Goal: Communication & Community: Answer question/provide support

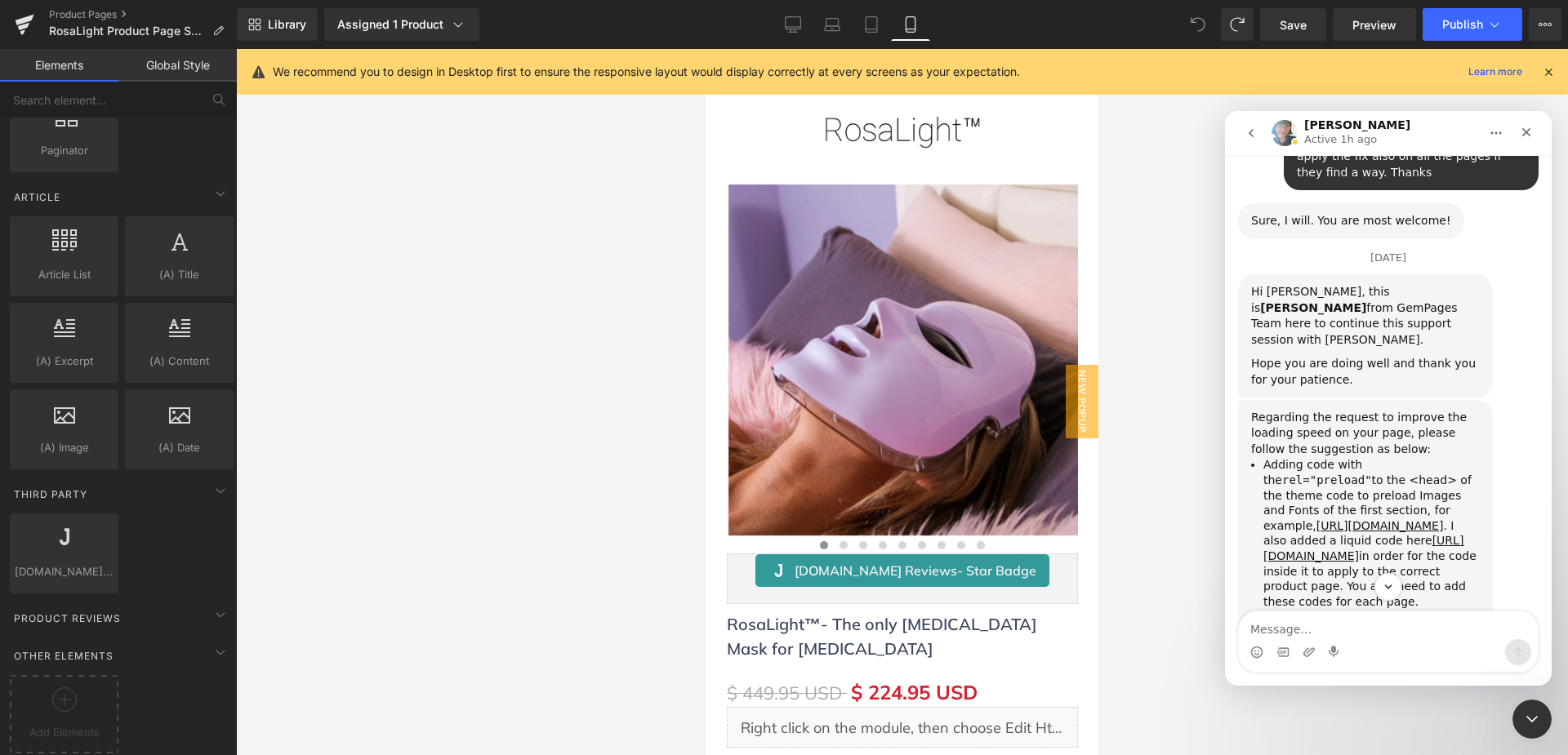
scroll to position [12607, 0]
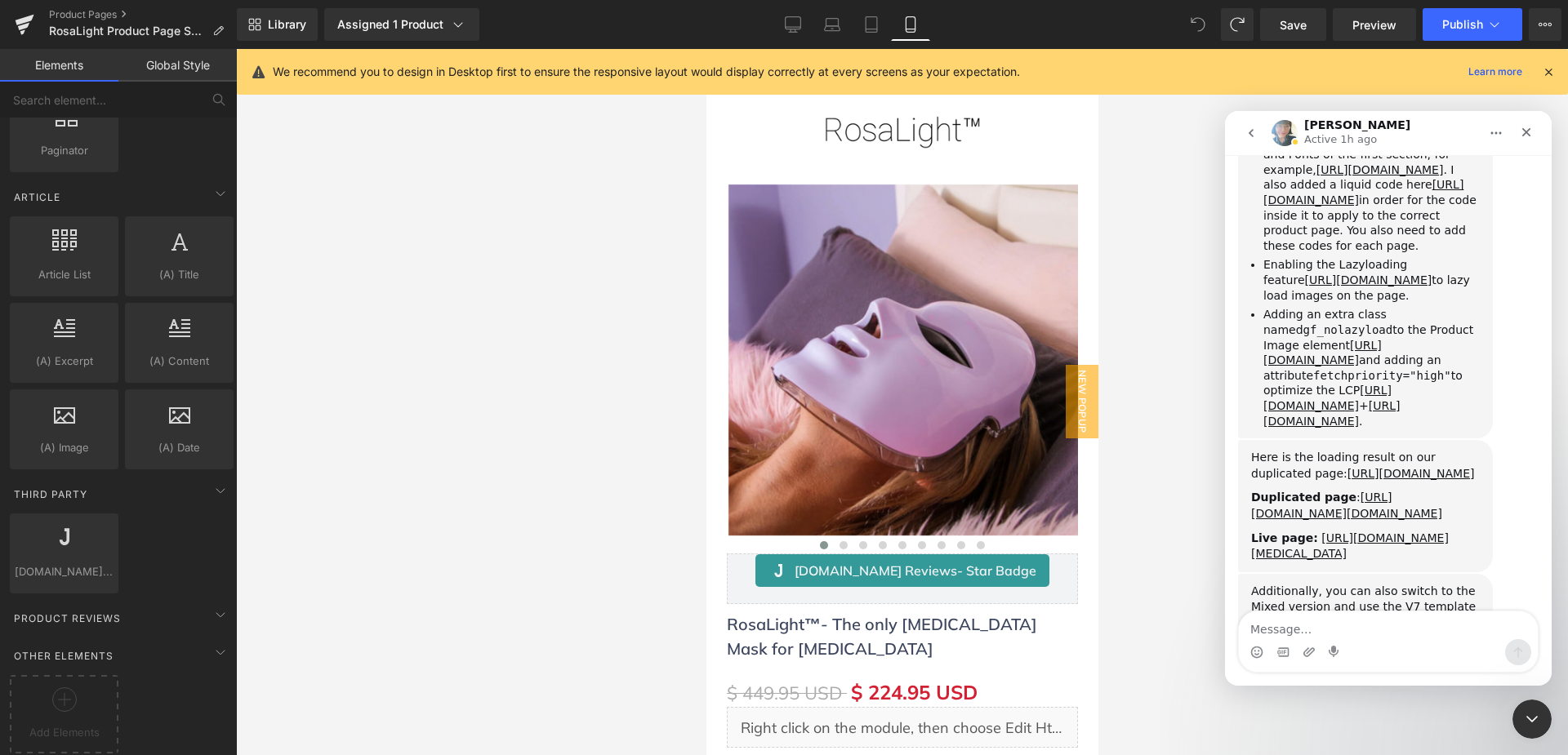
click at [1356, 632] on textarea "Message…" at bounding box center [1388, 625] width 299 height 28
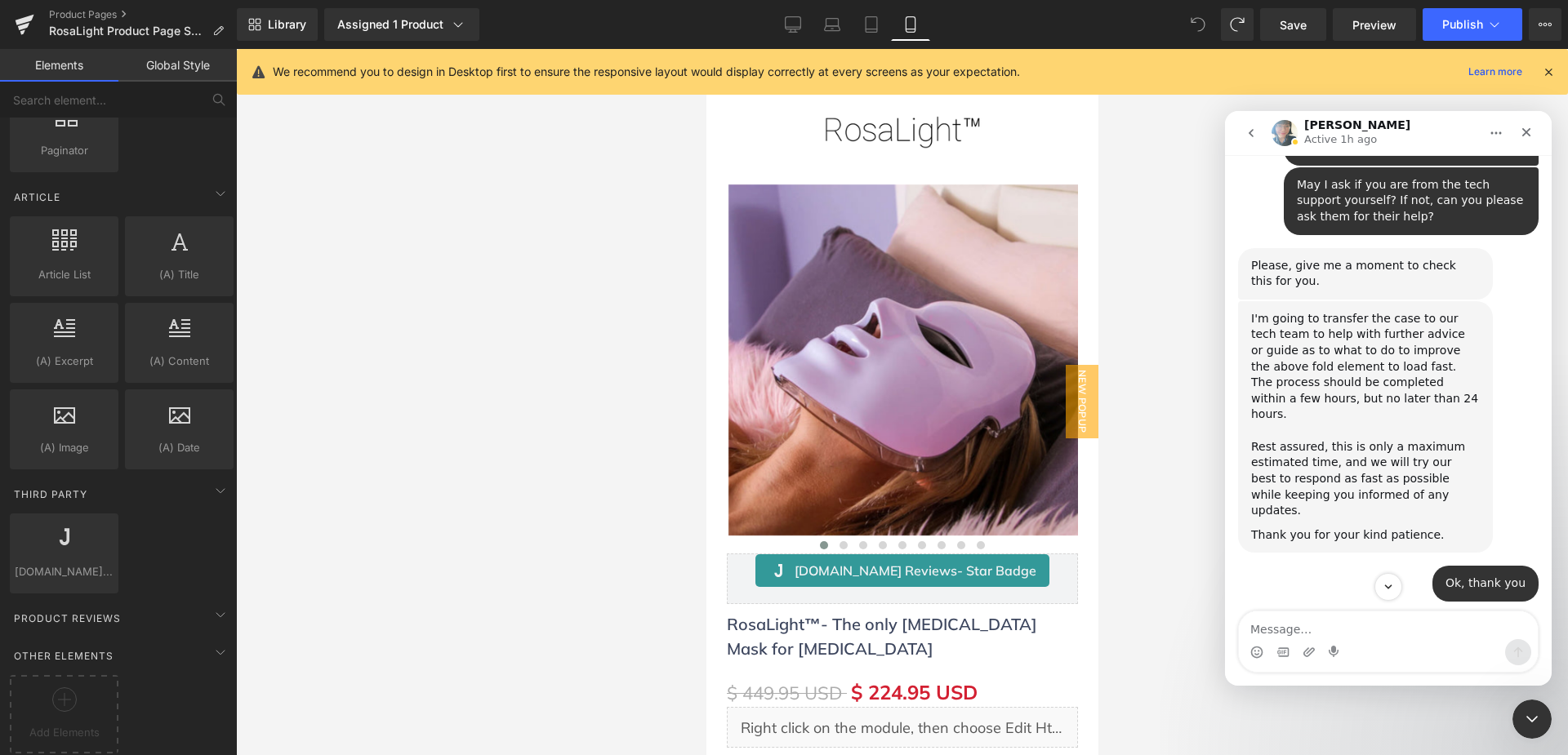
scroll to position [11791, 0]
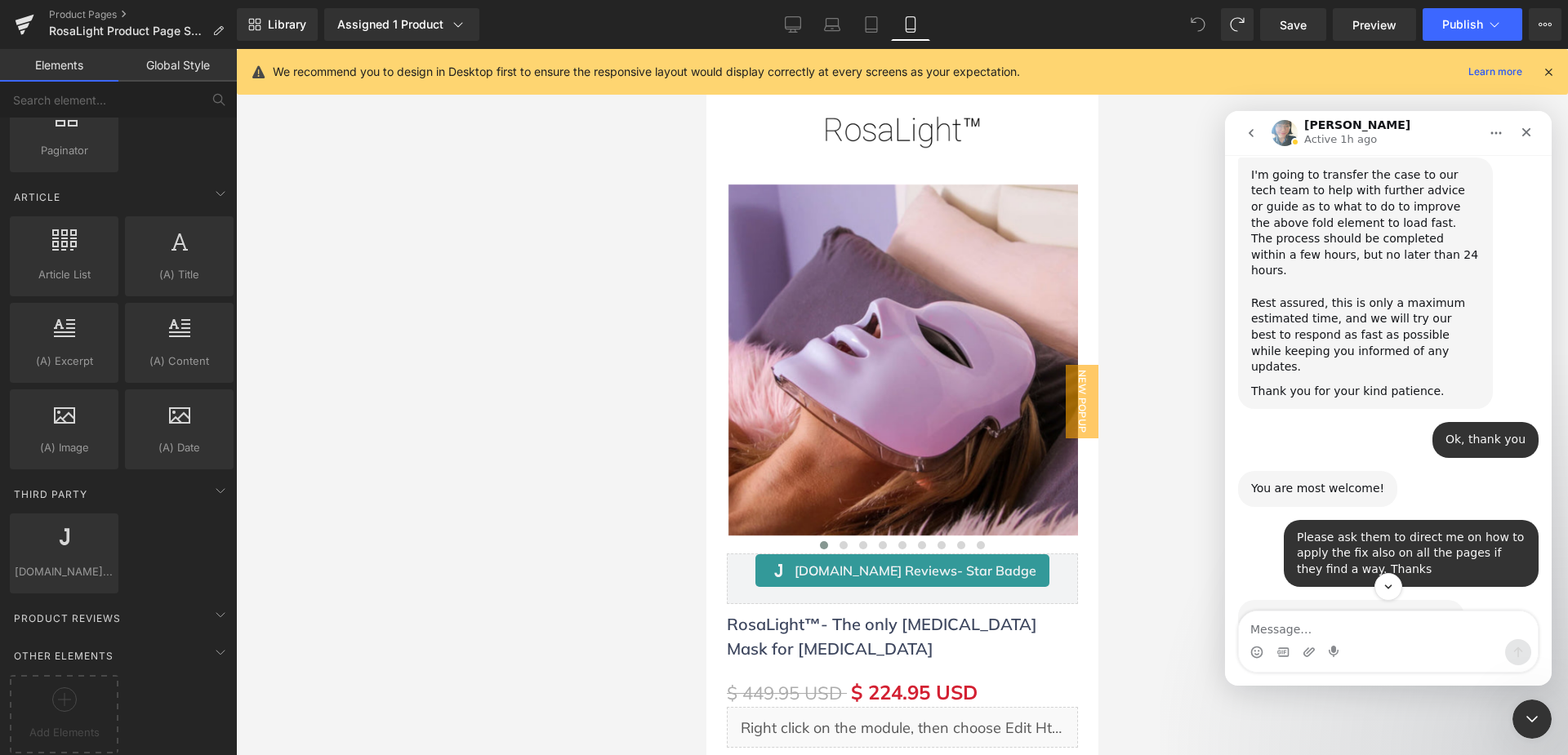
scroll to position [11872, 0]
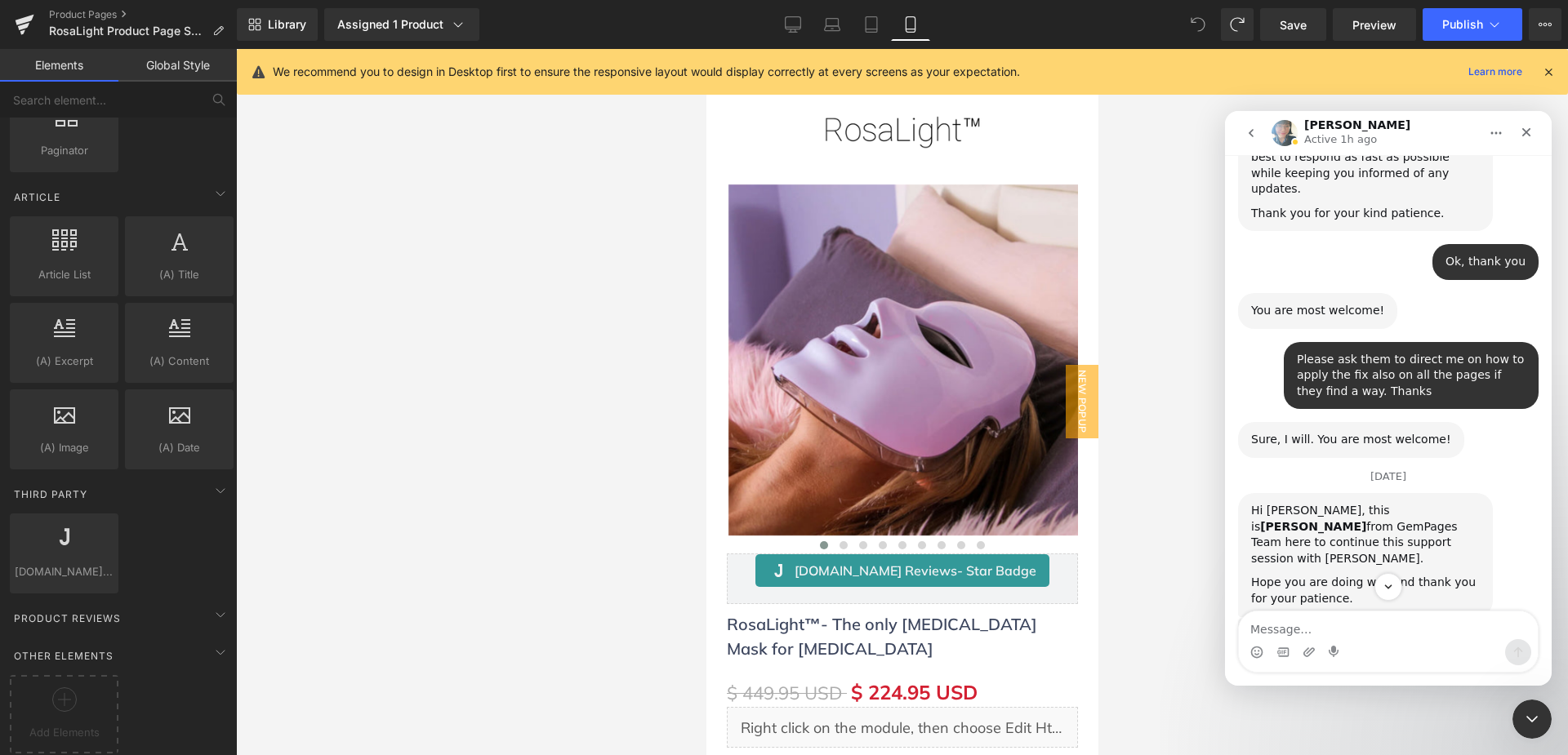
scroll to position [12036, 0]
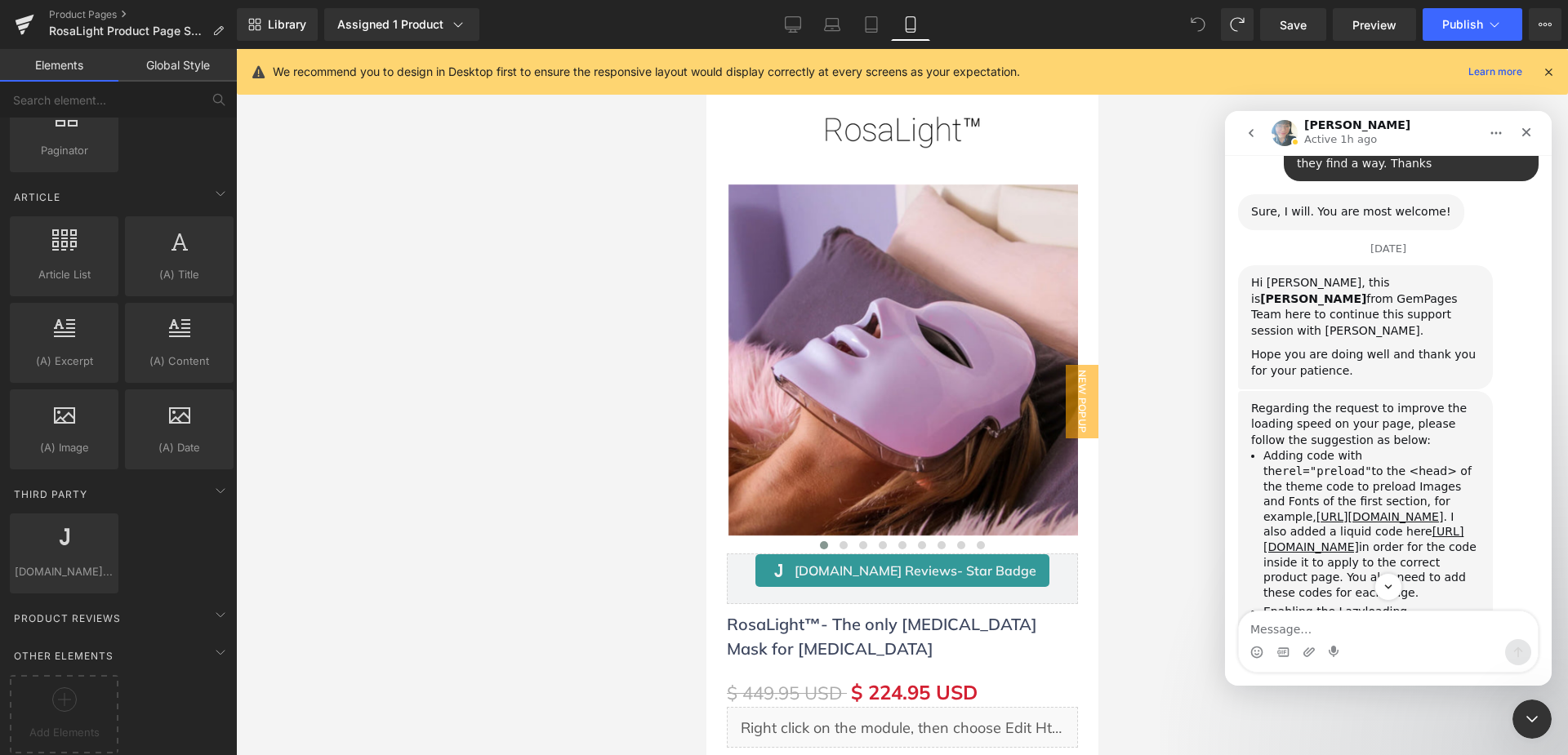
scroll to position [12280, 0]
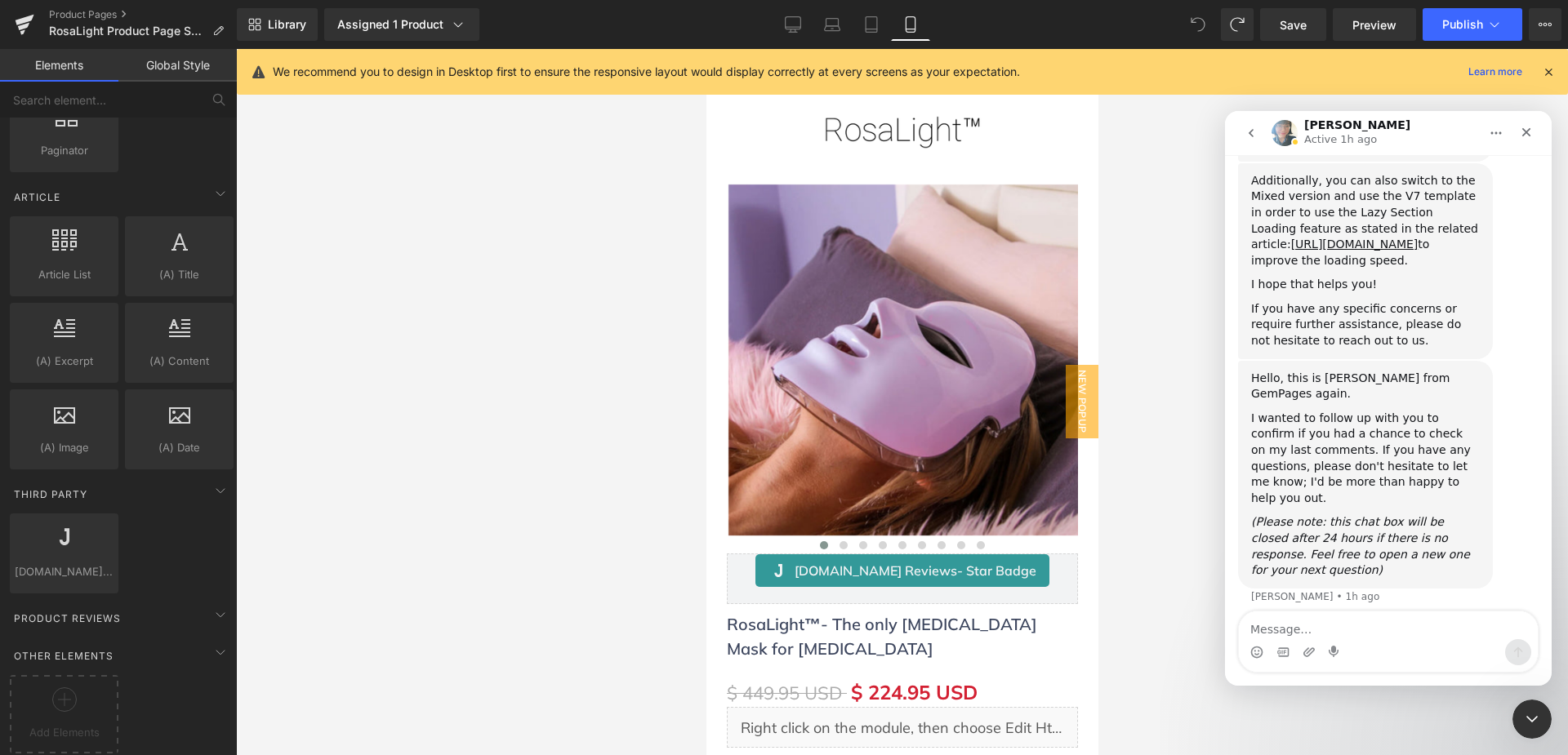
scroll to position [13086, 0]
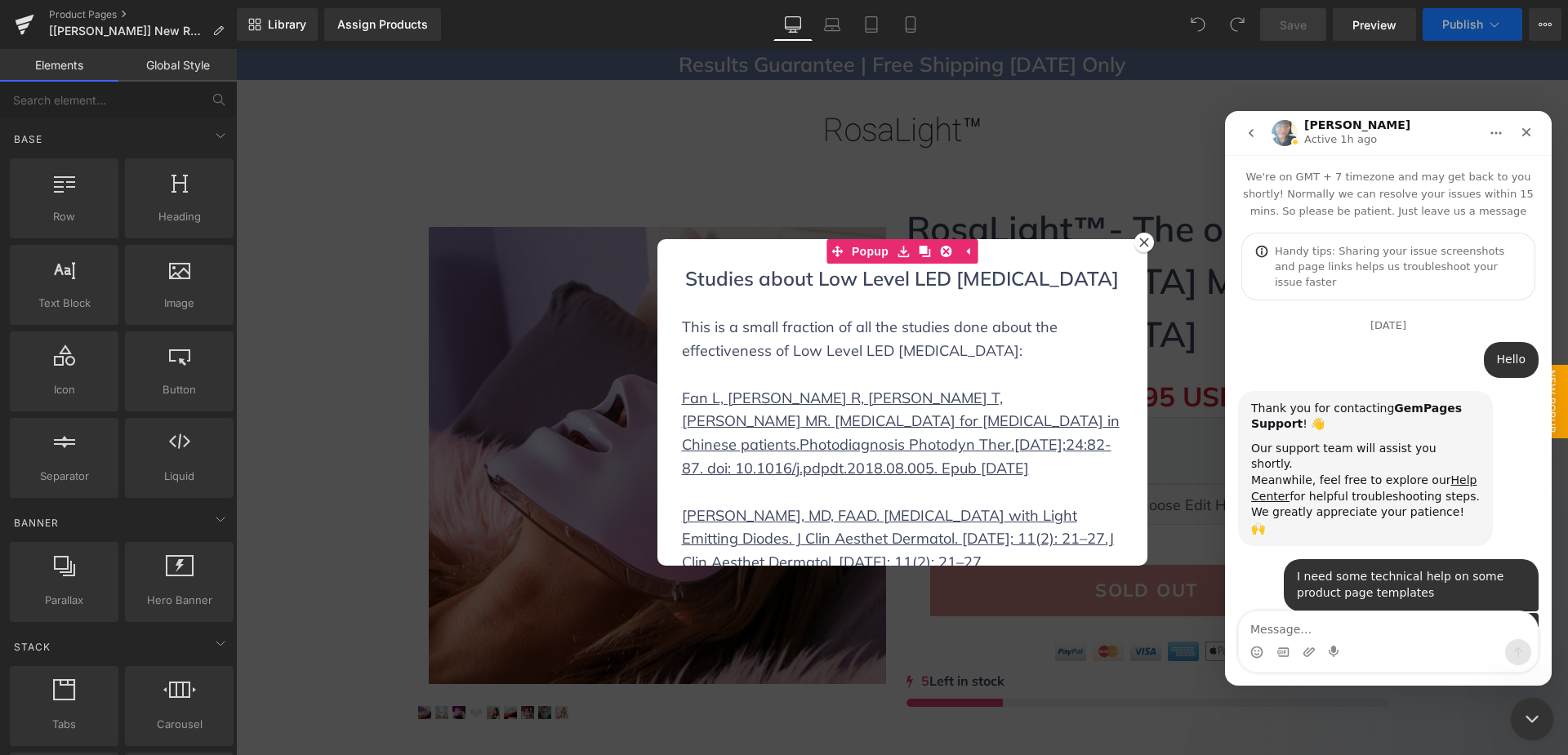
scroll to position [12535, 0]
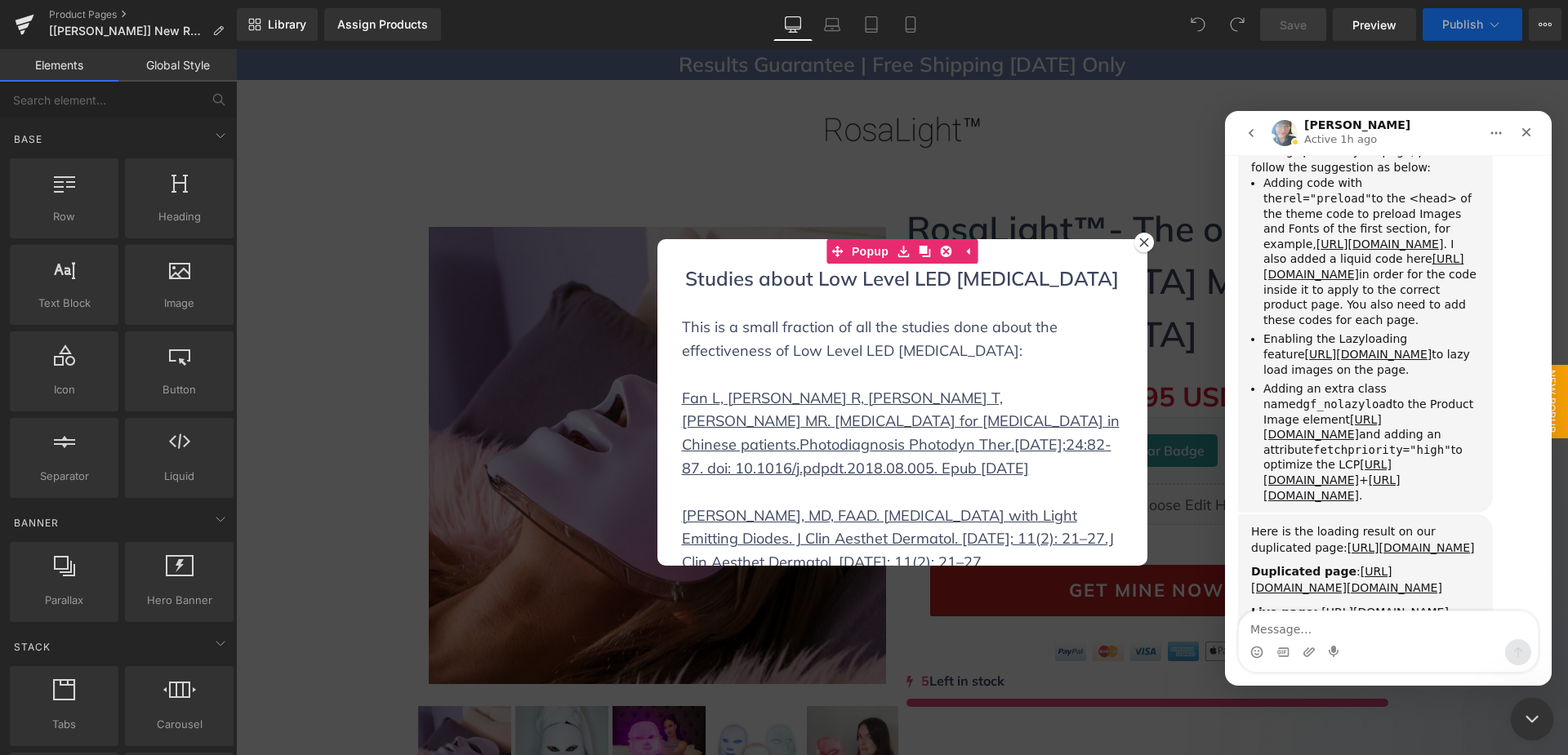
click at [1531, 720] on icon "Close Intercom Messenger" at bounding box center [1529, 716] width 19 height 19
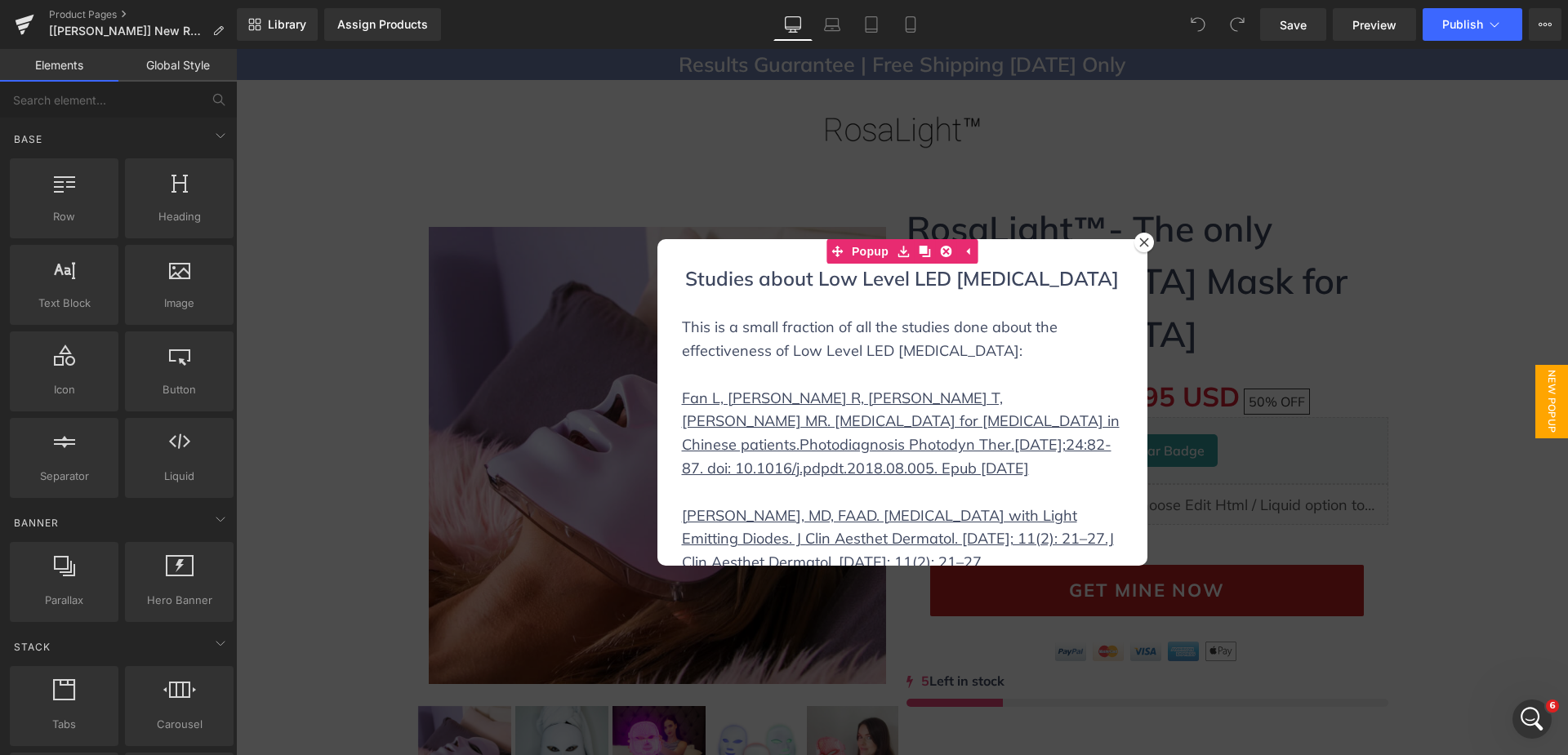
scroll to position [12607, 0]
click at [1140, 242] on icon at bounding box center [1144, 242] width 10 height 10
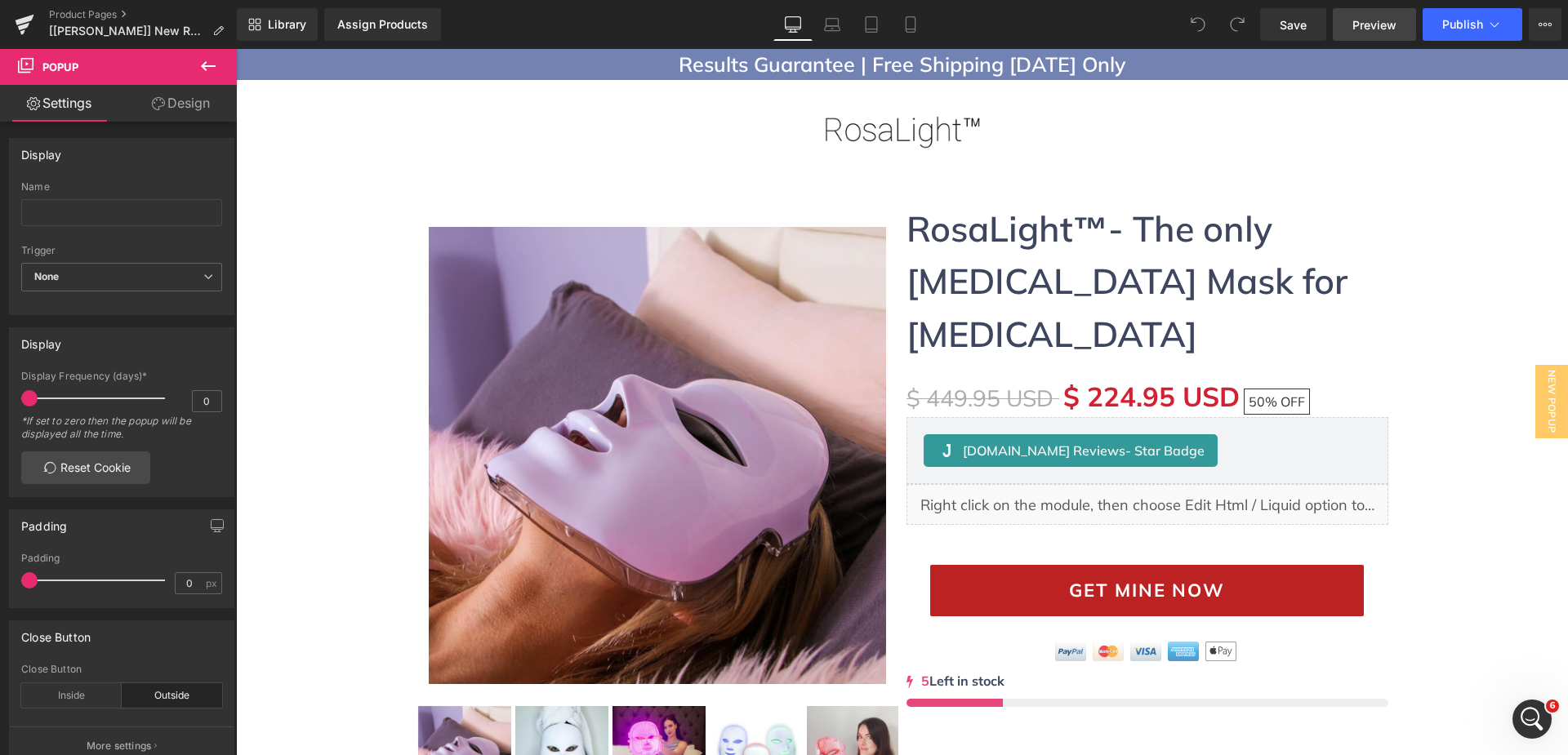
click at [1396, 33] on span "Preview" at bounding box center [1375, 24] width 44 height 17
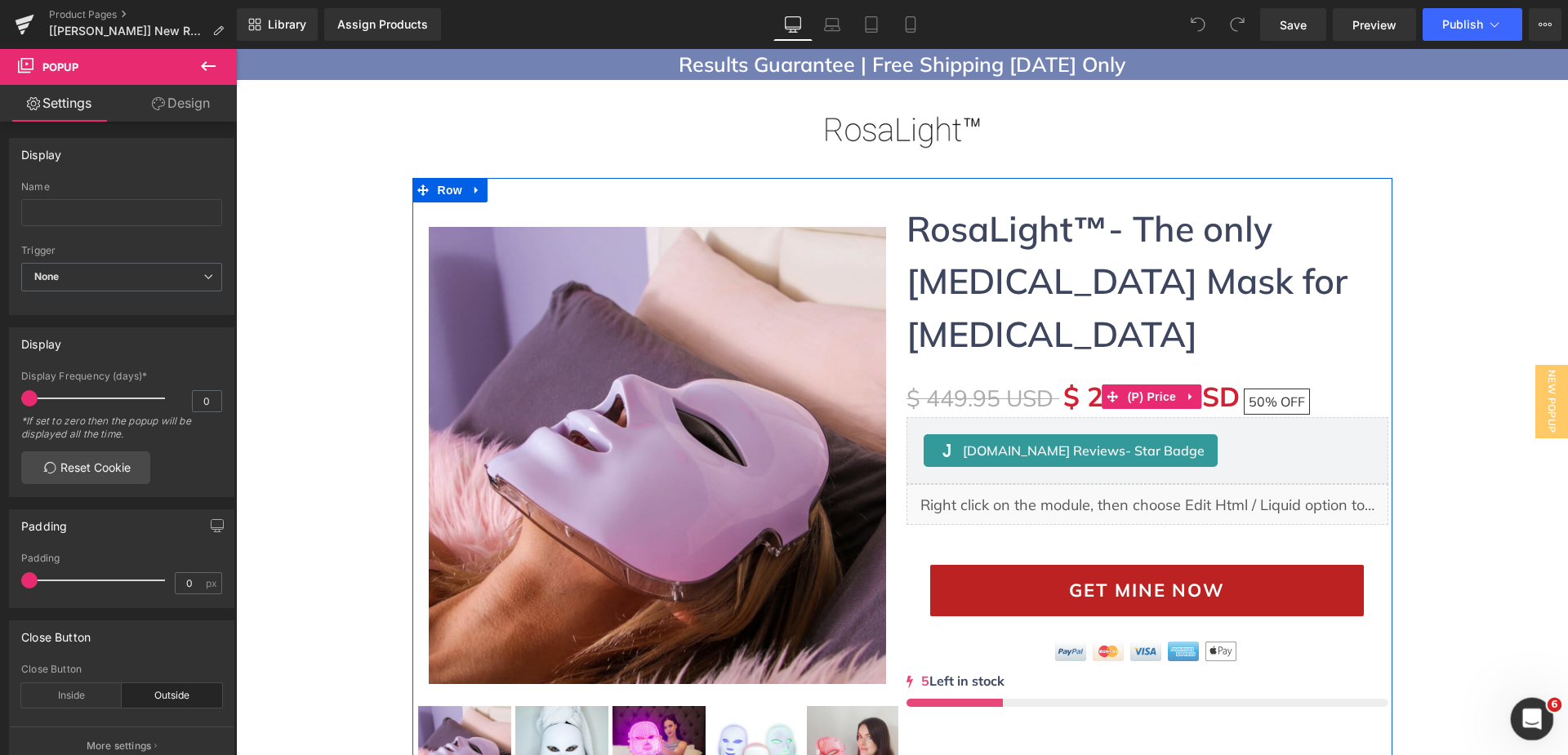
click at [1542, 720] on div "Open Intercom Messenger" at bounding box center [1529, 717] width 54 height 54
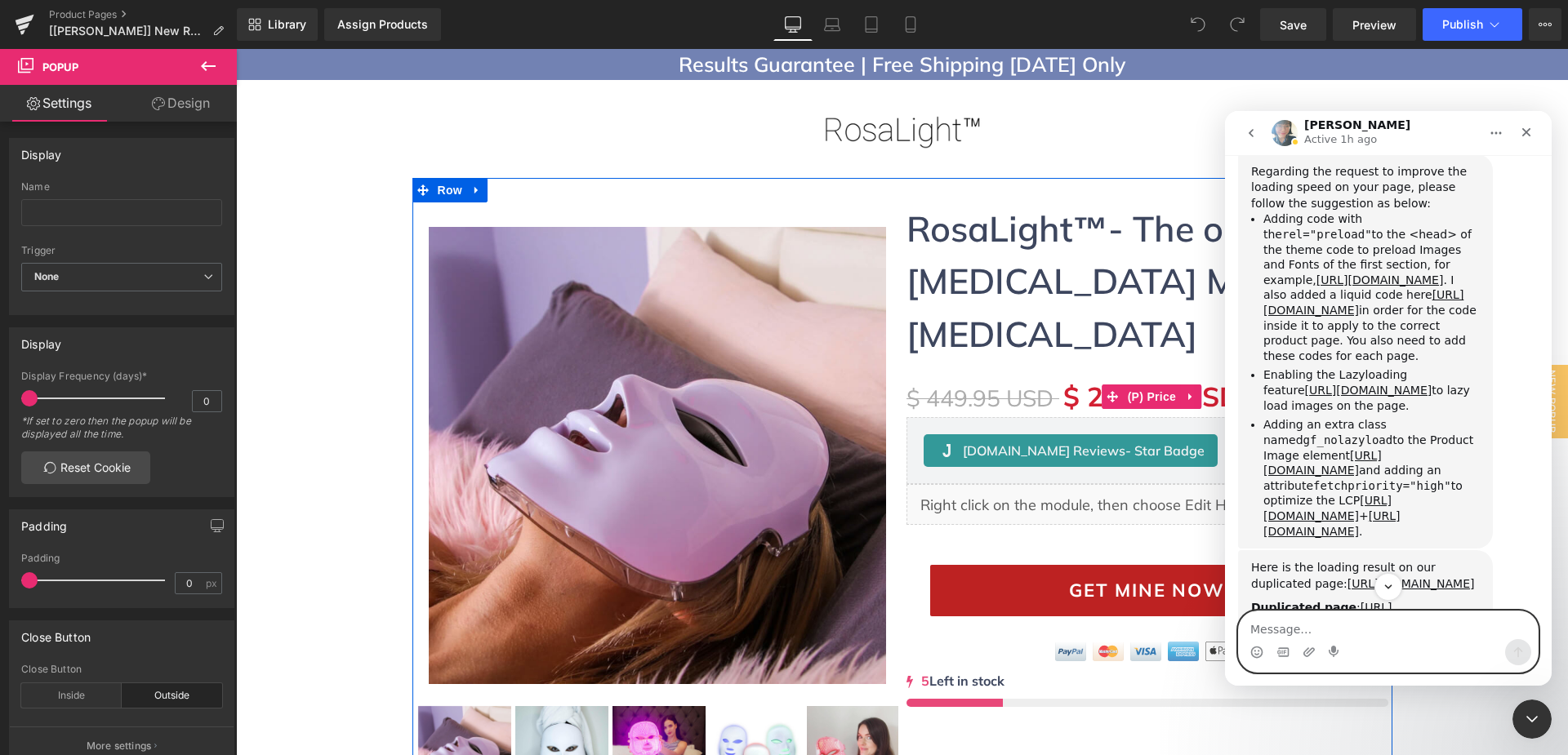
scroll to position [12525, 0]
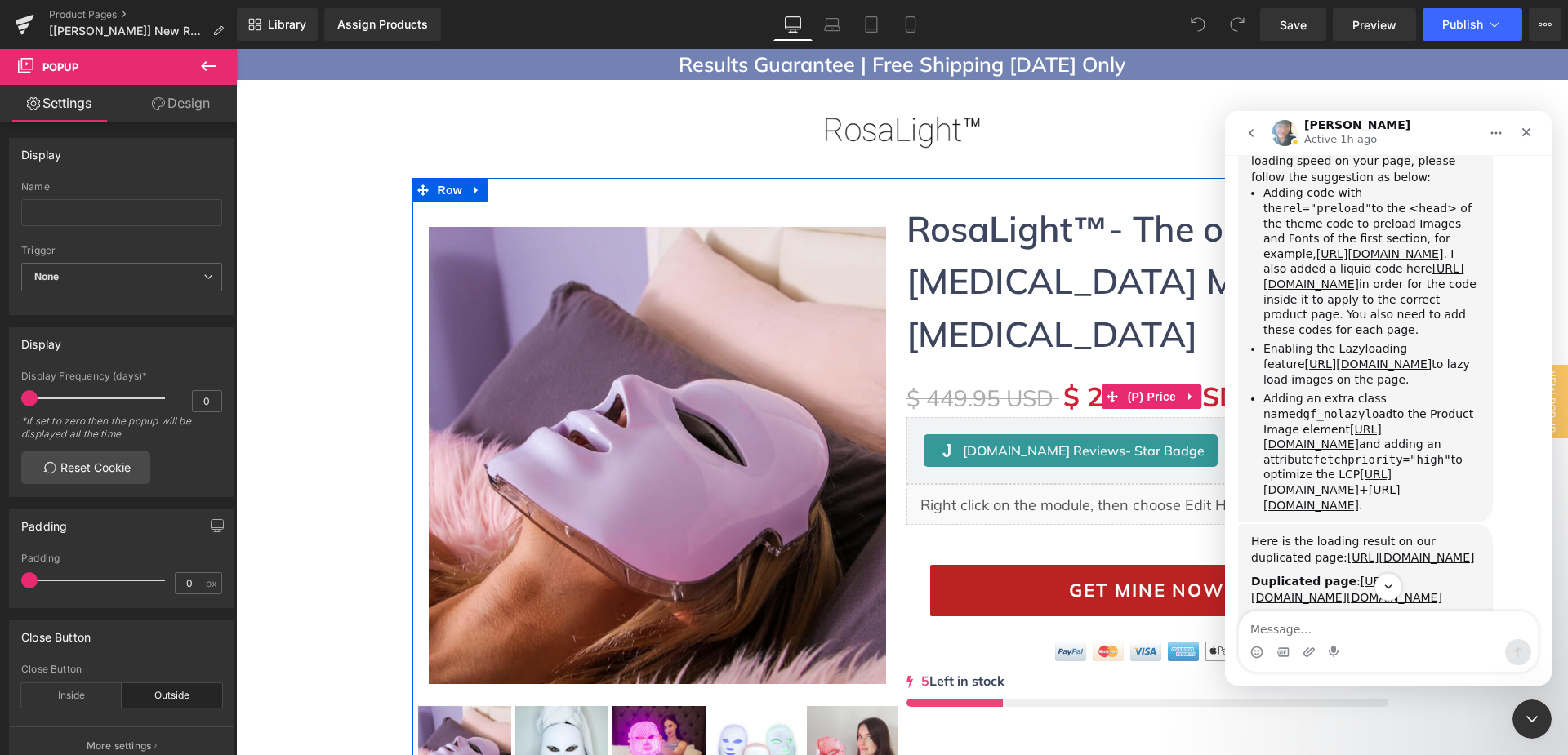
click at [1314, 732] on link "[URL][DOMAIN_NAME]" at bounding box center [1354, 738] width 128 height 13
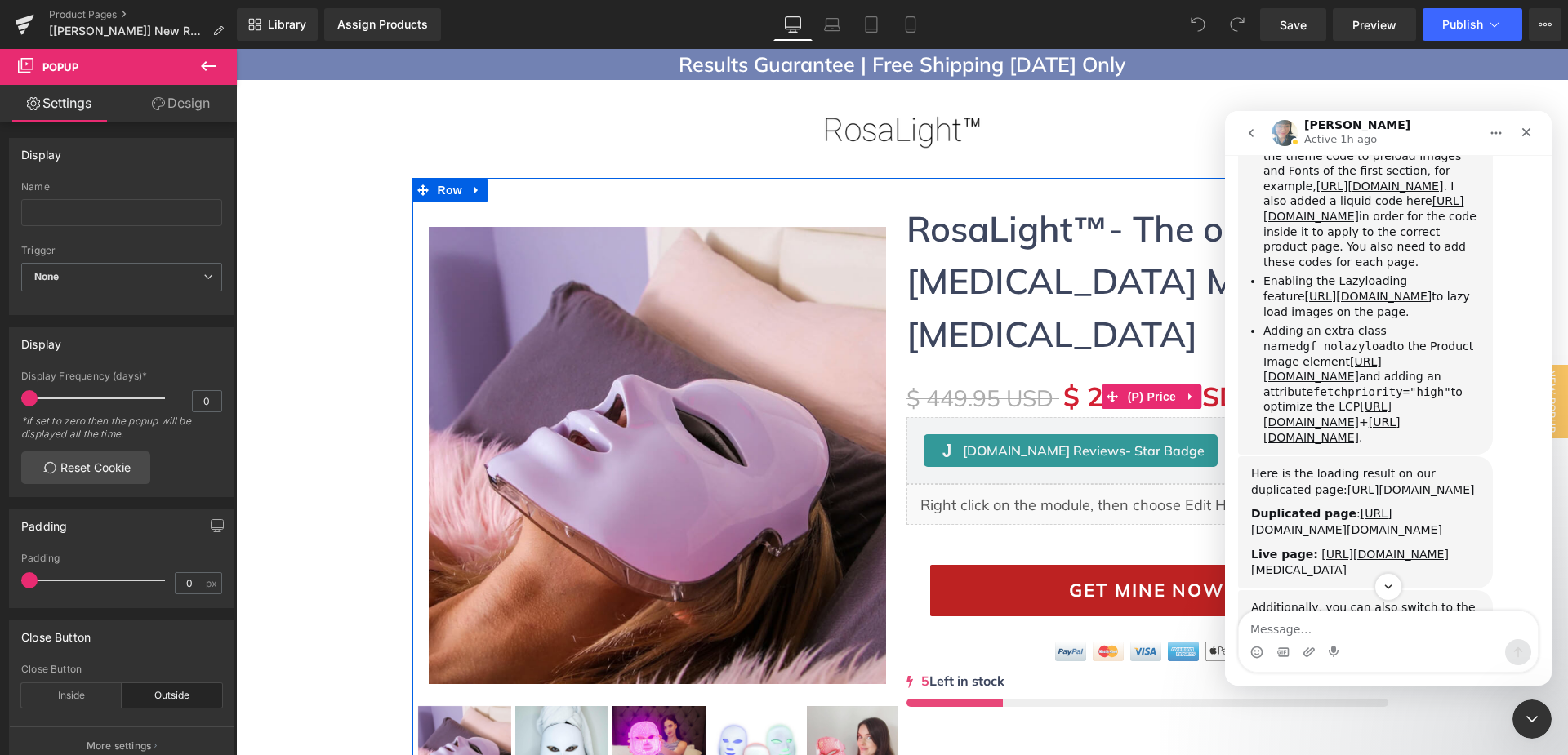
scroll to position [12623, 0]
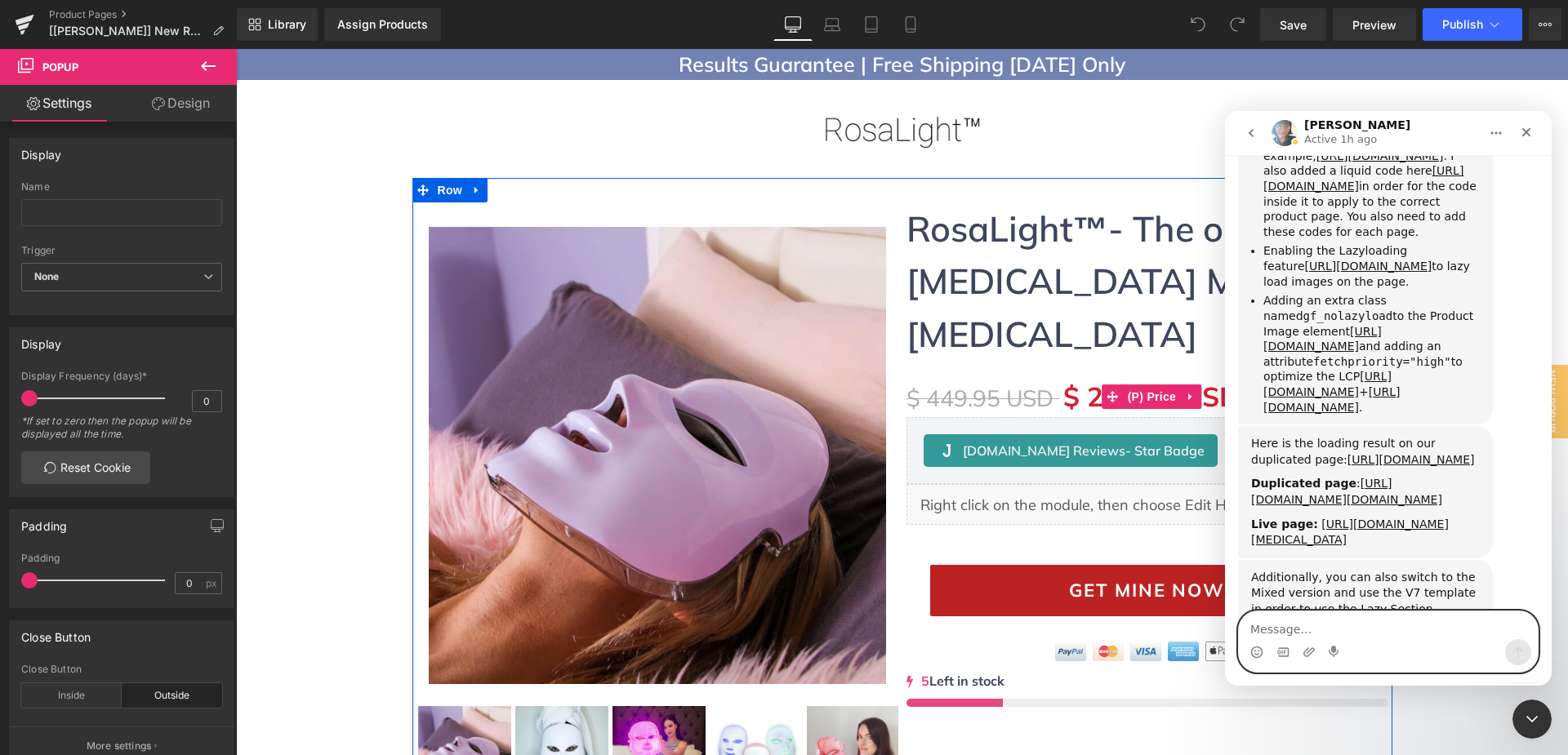
click at [1335, 630] on textarea "Message…" at bounding box center [1388, 625] width 299 height 28
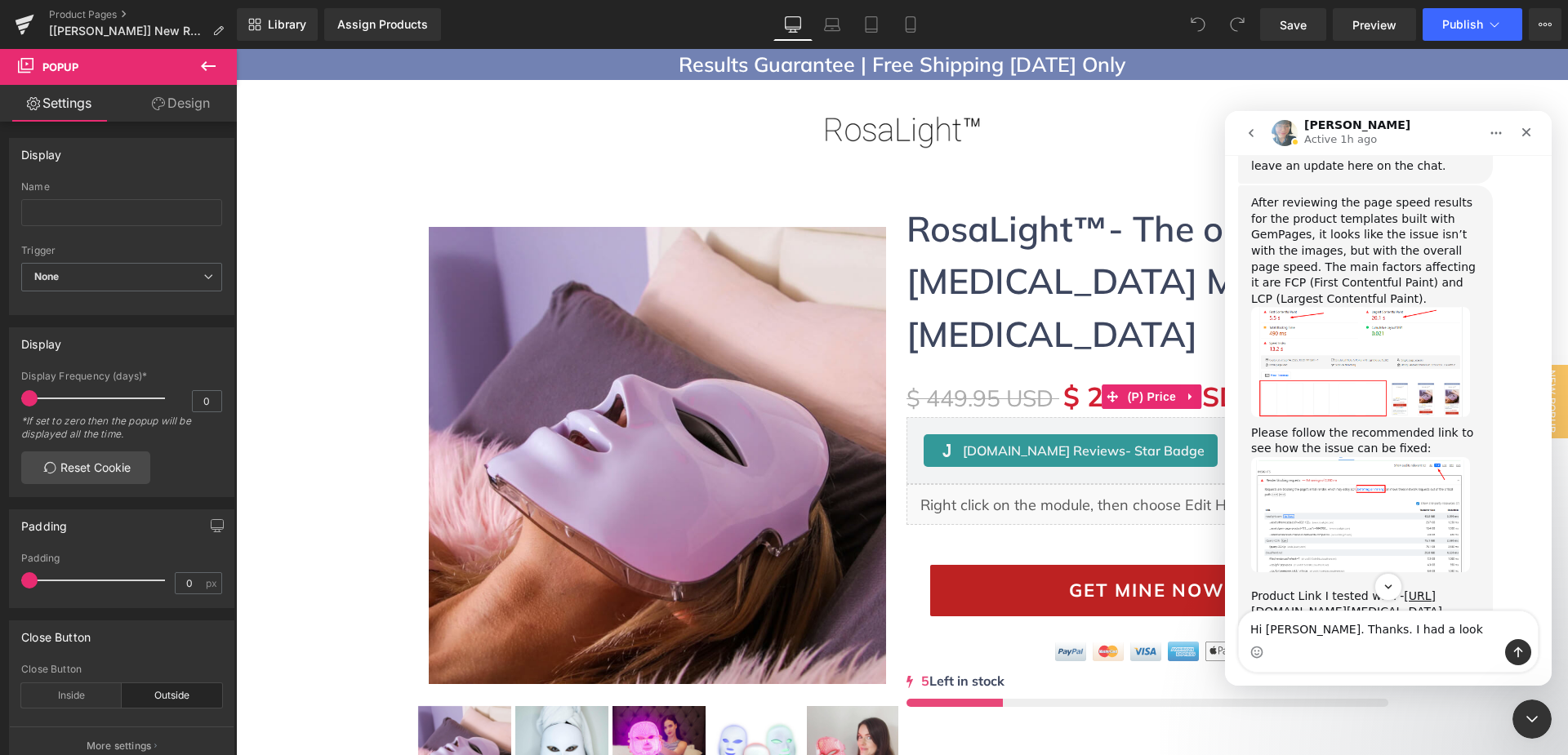
scroll to position [10909, 0]
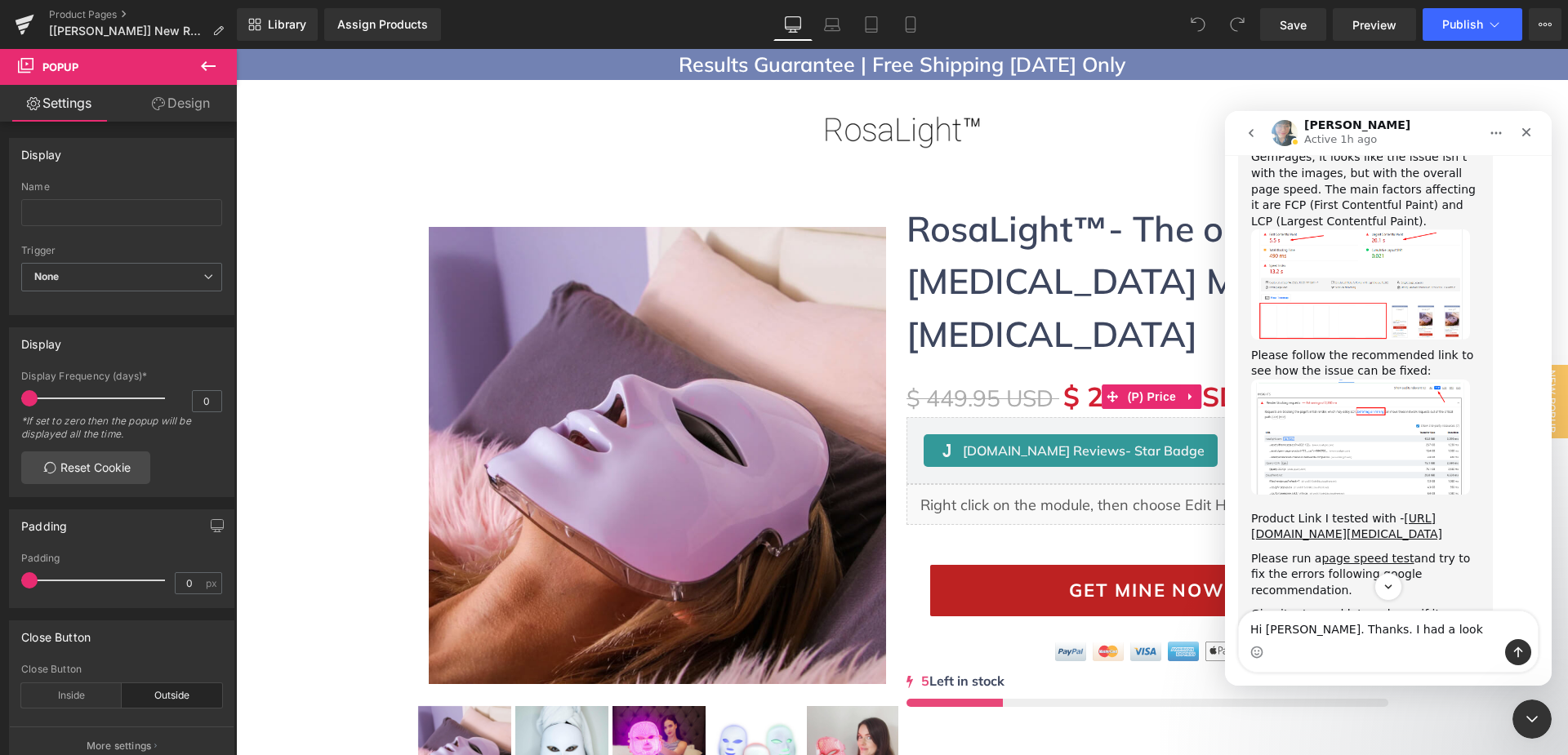
drag, startPoint x: 1500, startPoint y: 242, endPoint x: 1404, endPoint y: 237, distance: 96.1
click at [1404, 671] on div "Please also check this one as this is the main product page currently: https://…" at bounding box center [1411, 695] width 229 height 48
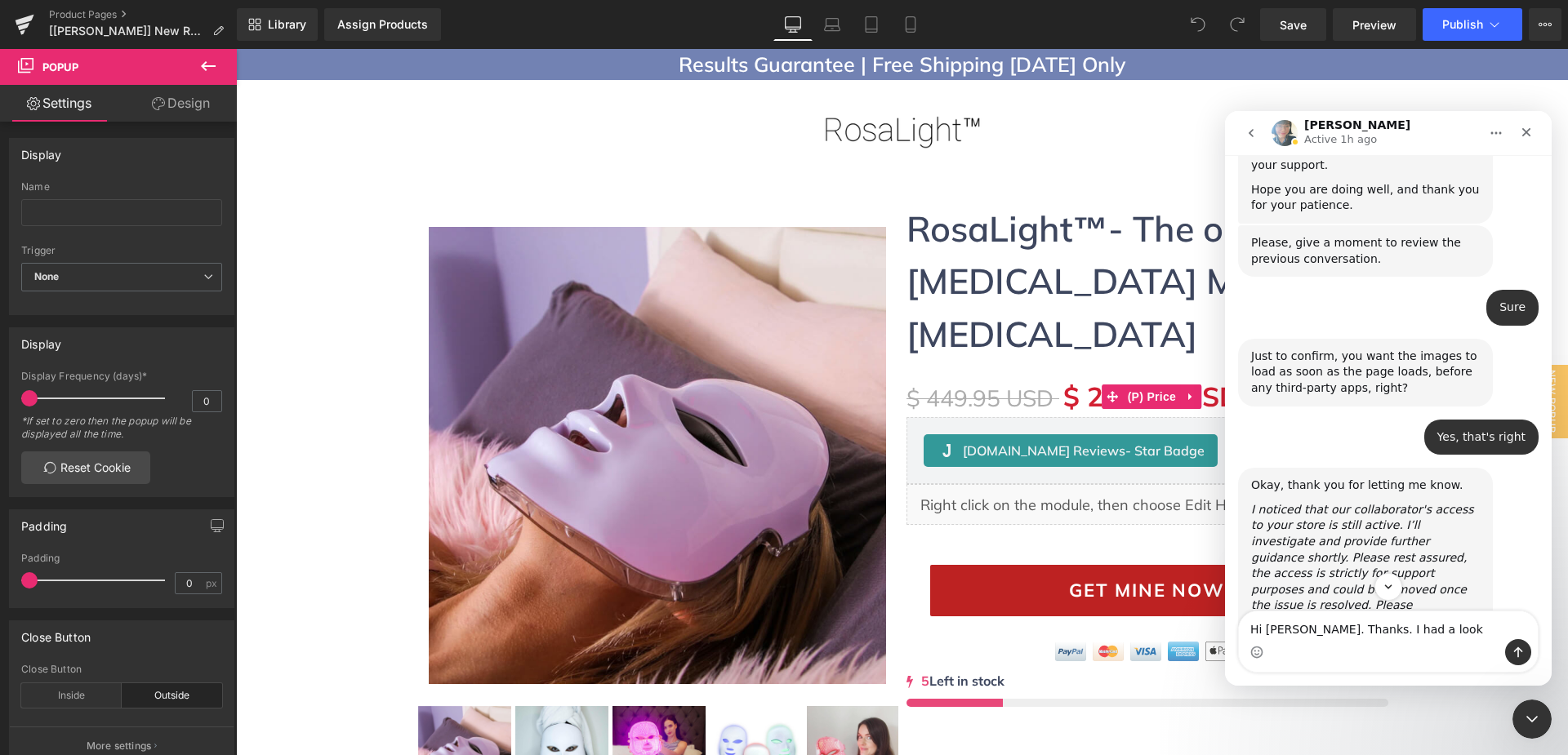
scroll to position [9685, 0]
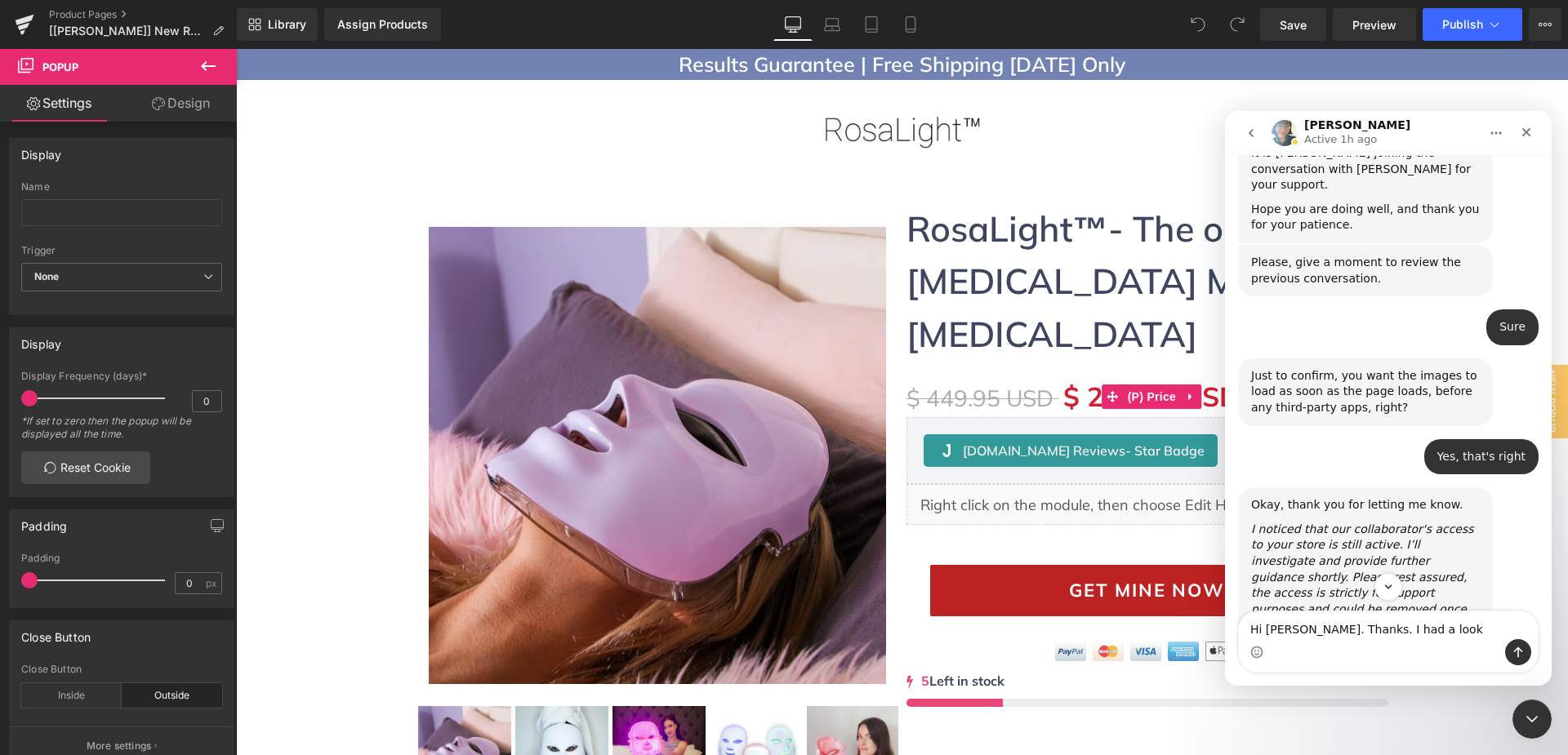
drag, startPoint x: 1473, startPoint y: 376, endPoint x: 1287, endPoint y: 360, distance: 186.7
drag, startPoint x: 1467, startPoint y: 378, endPoint x: 1289, endPoint y: 359, distance: 179.0
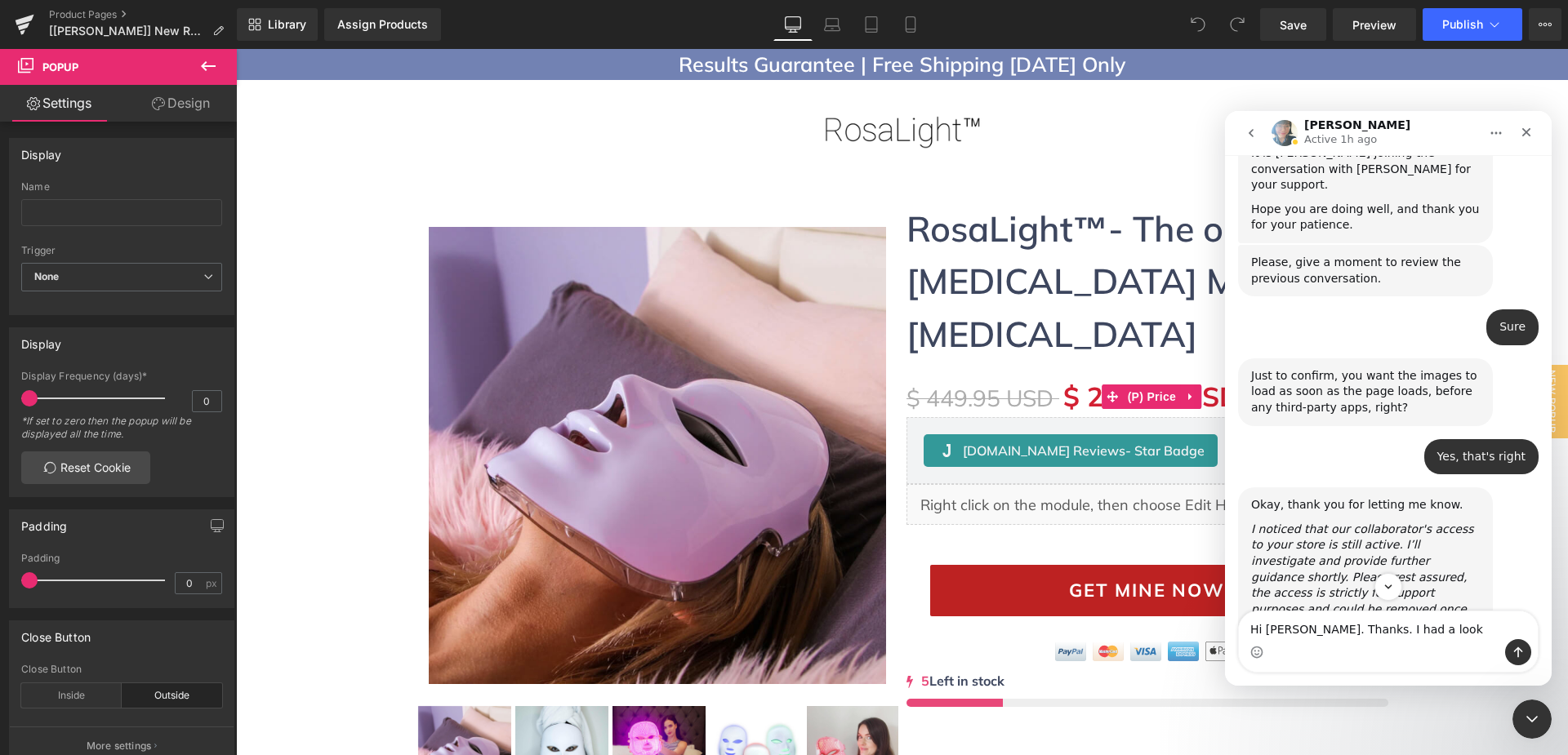
copy link "[URL][DOMAIN_NAME][MEDICAL_DATA][MEDICAL_DATA]"
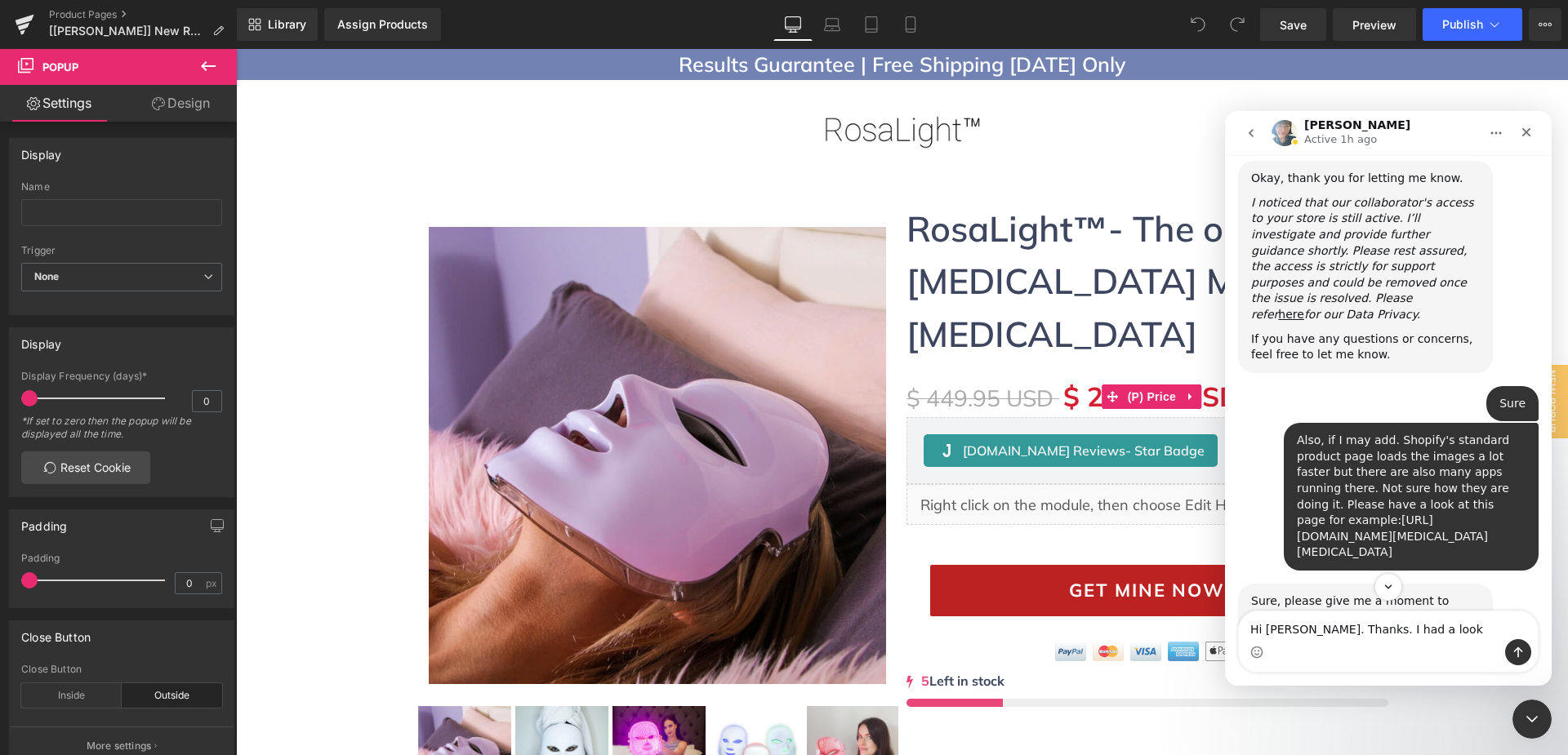
scroll to position [10583, 0]
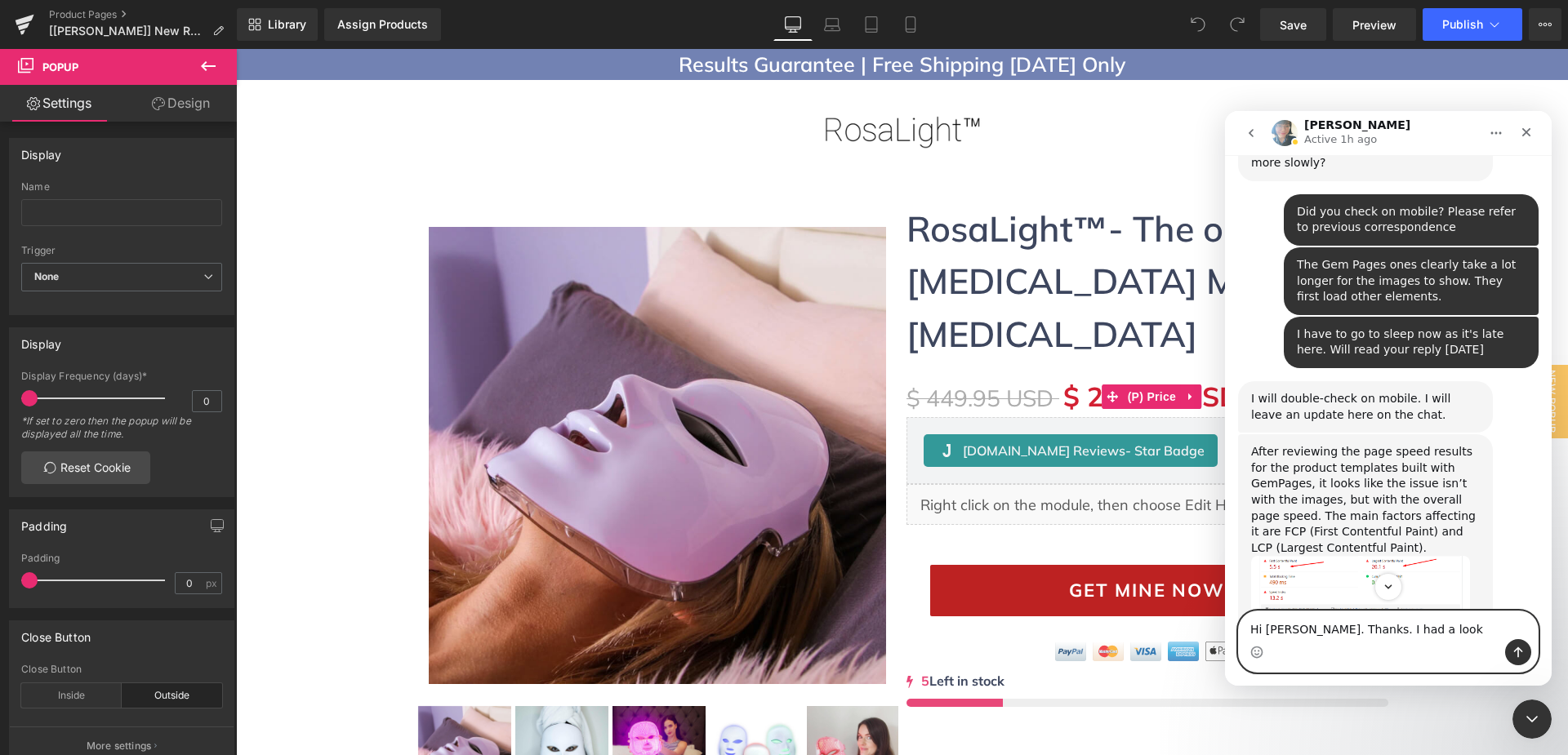
click at [1412, 632] on textarea "Hi Annie. Thanks. I had a look" at bounding box center [1388, 625] width 299 height 28
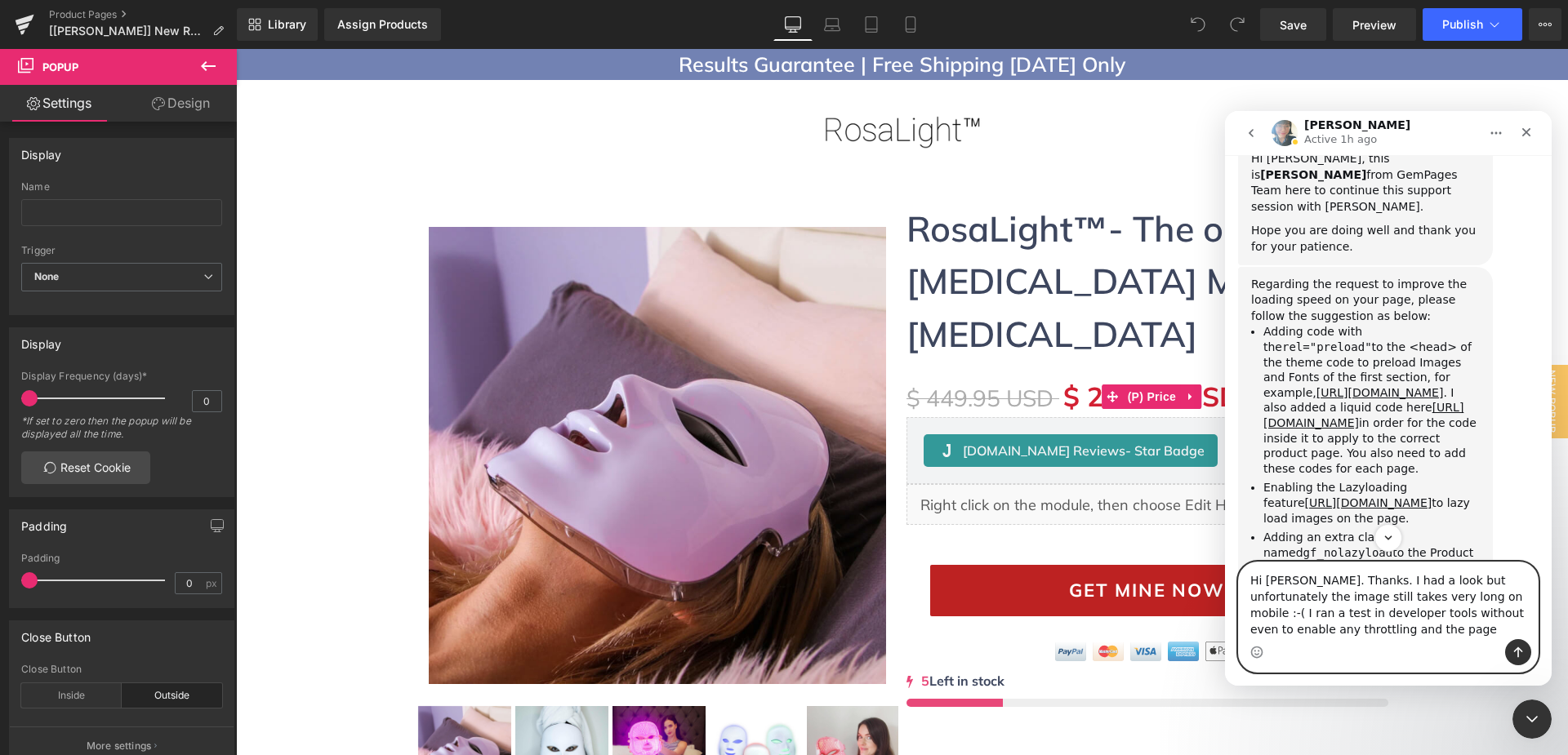
scroll to position [12346, 0]
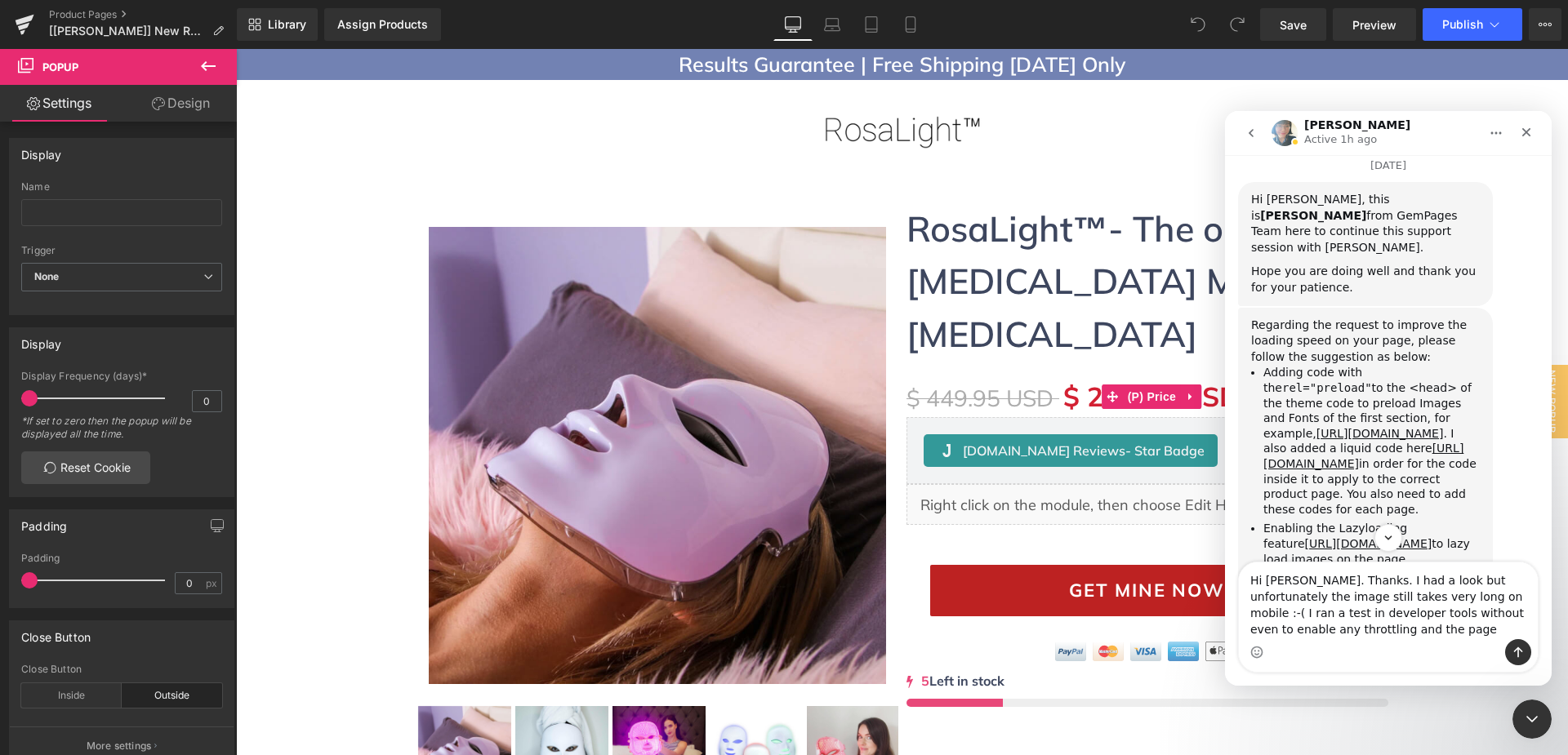
drag, startPoint x: 1429, startPoint y: 428, endPoint x: 1253, endPoint y: 350, distance: 192.5
copy link "[URL][DOMAIN_NAME][MEDICAL_DATA]"
click at [1334, 625] on textarea "Hi Annie. Thanks. I had a look but unfortunately the image still takes very lon…" at bounding box center [1388, 600] width 299 height 77
paste textarea "[URL][DOMAIN_NAME][MEDICAL_DATA]"
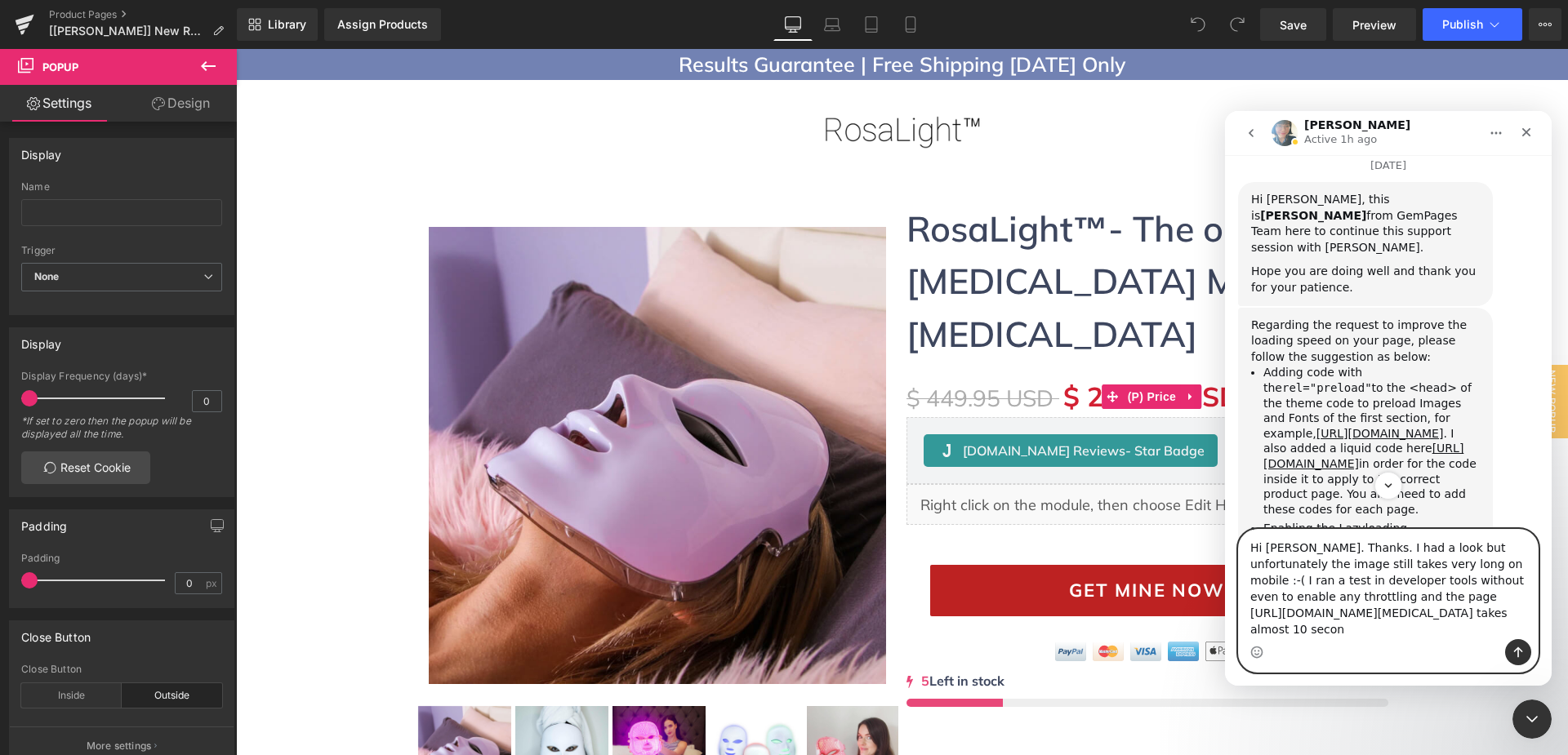
scroll to position [60, 0]
type textarea "Hi Annie. Thanks. I had a look but unfortunately the image still takes very lon…"
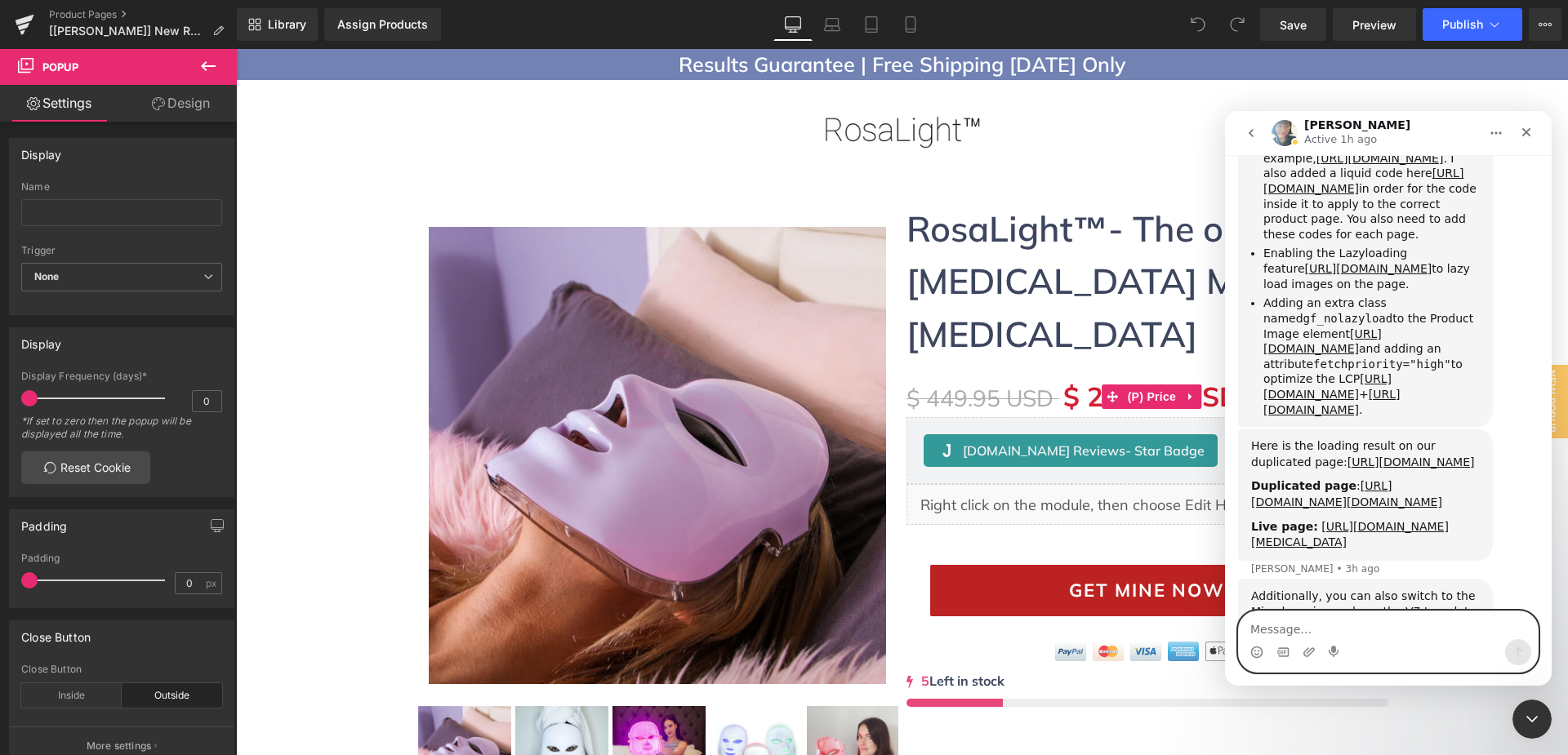
scroll to position [12881, 0]
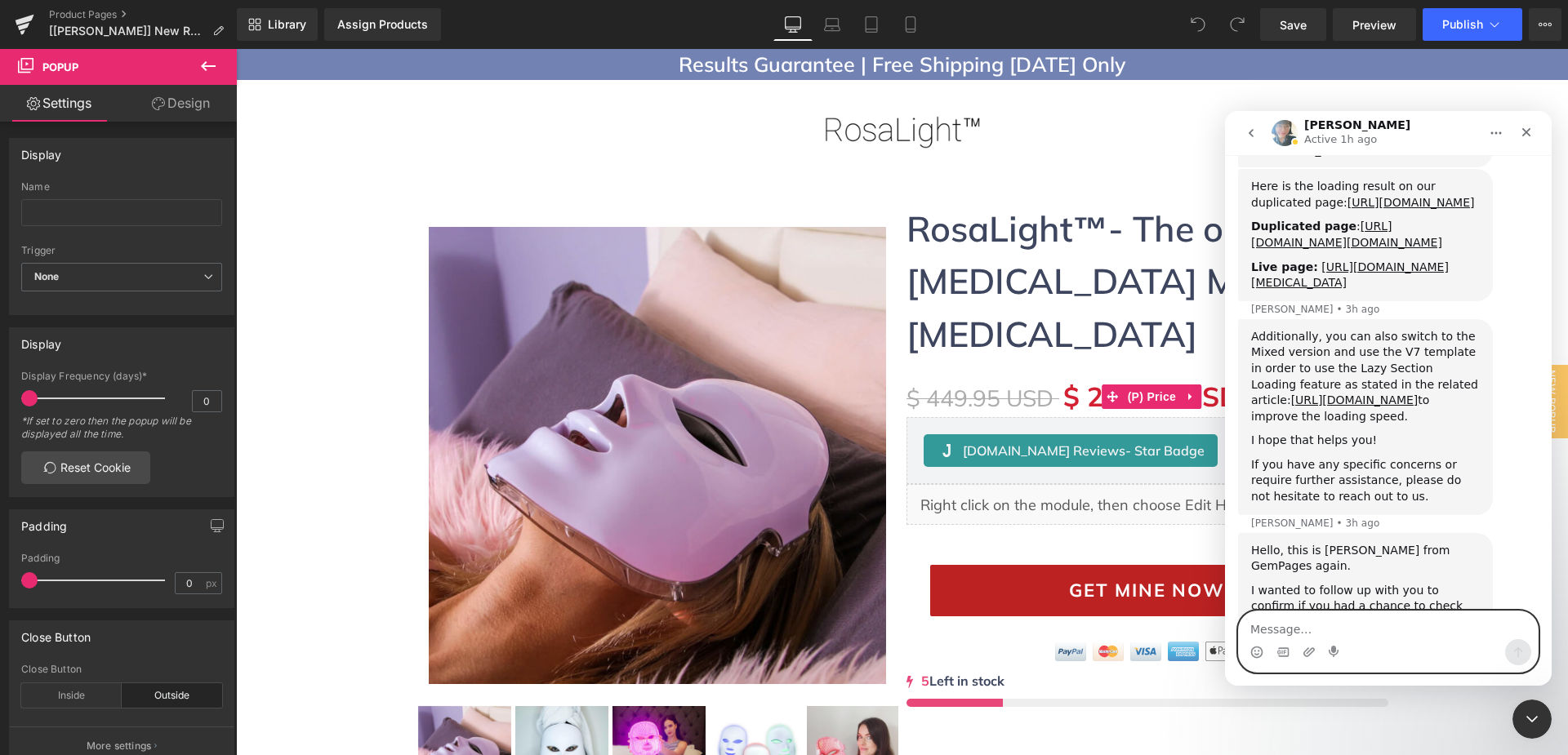
click at [1310, 630] on textarea "Message…" at bounding box center [1388, 625] width 299 height 28
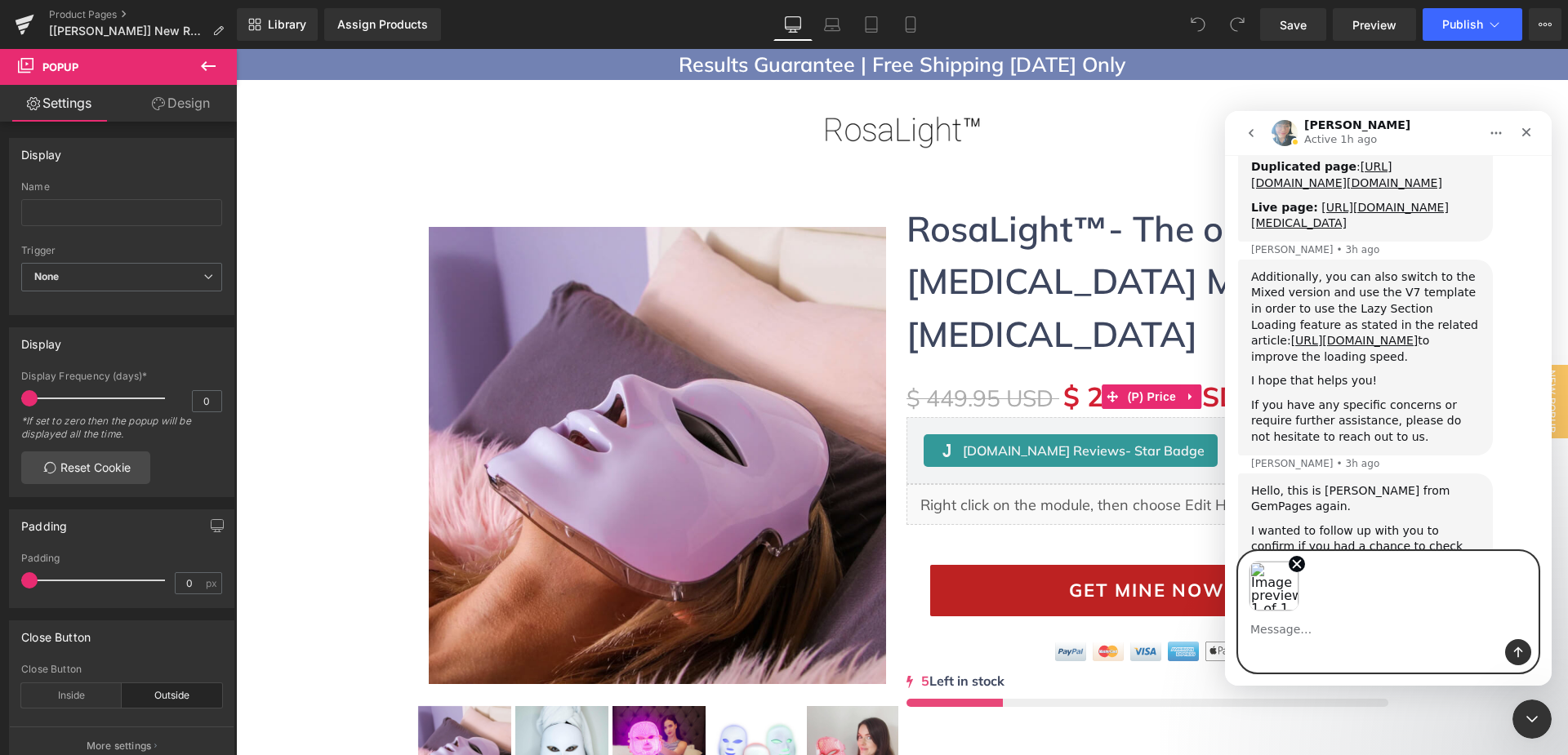
scroll to position [12948, 0]
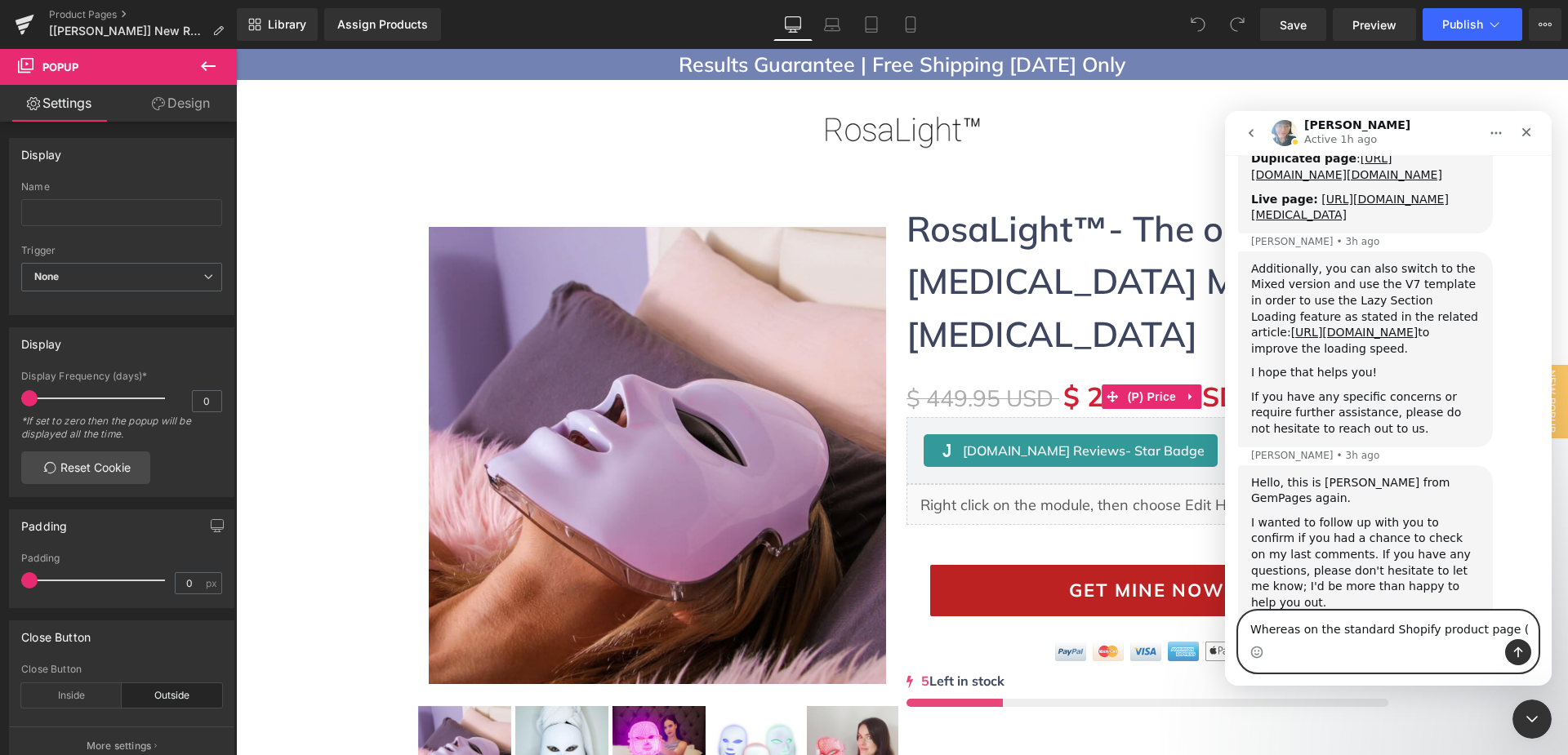
paste textarea "[URL][DOMAIN_NAME][MEDICAL_DATA][MEDICAL_DATA]"
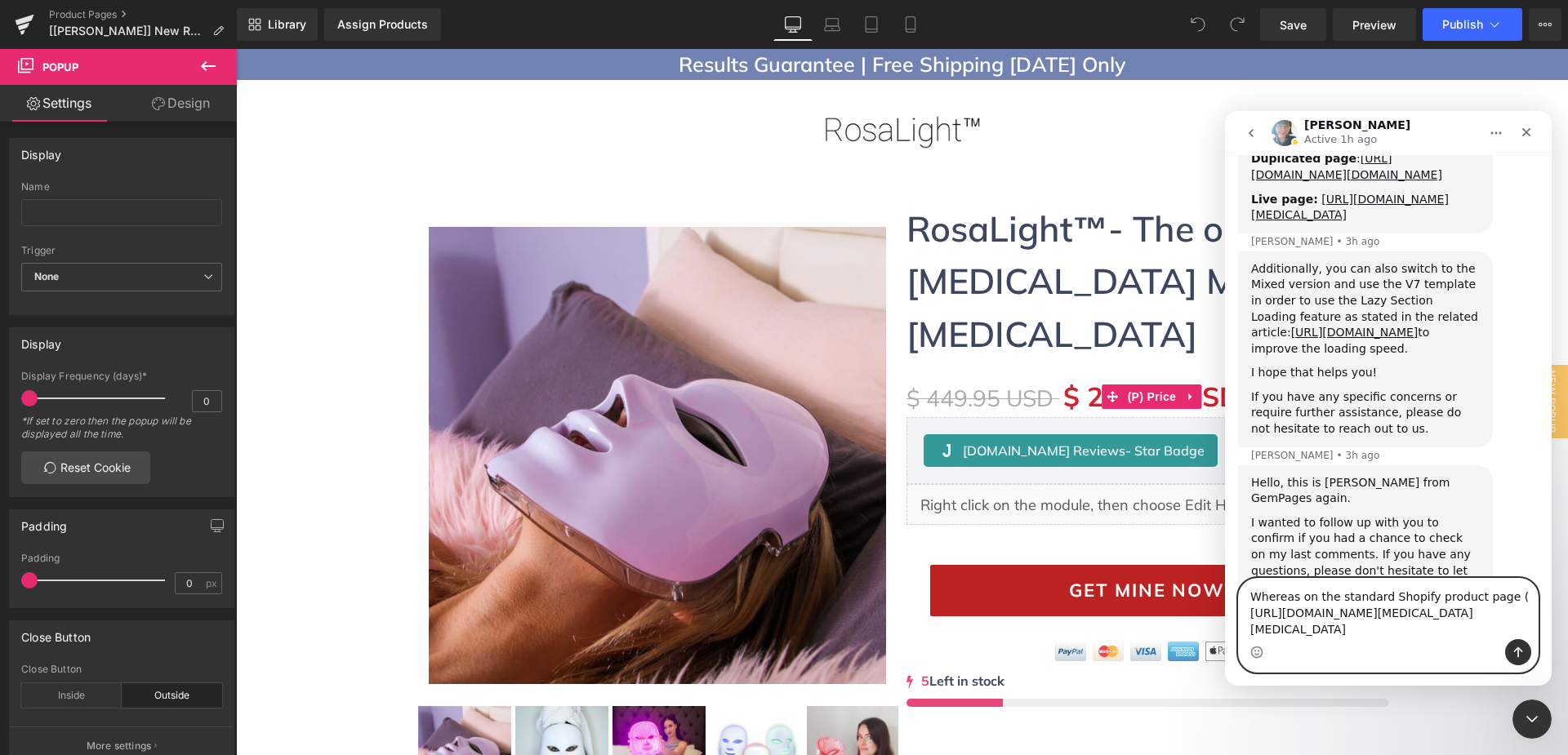
scroll to position [12981, 0]
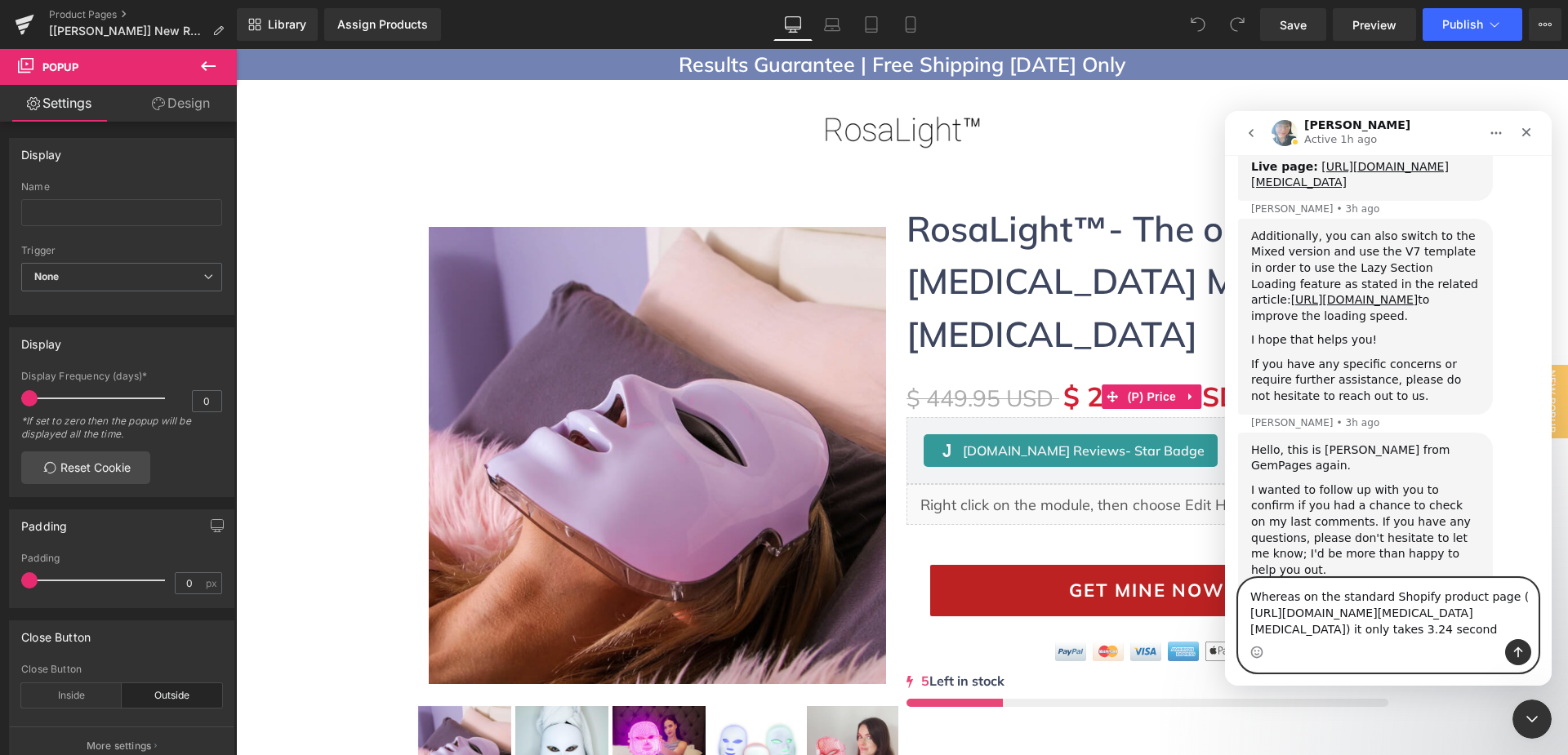
type textarea "Whereas on the standard Shopify product page ( https://www.rosalight.com/produc…"
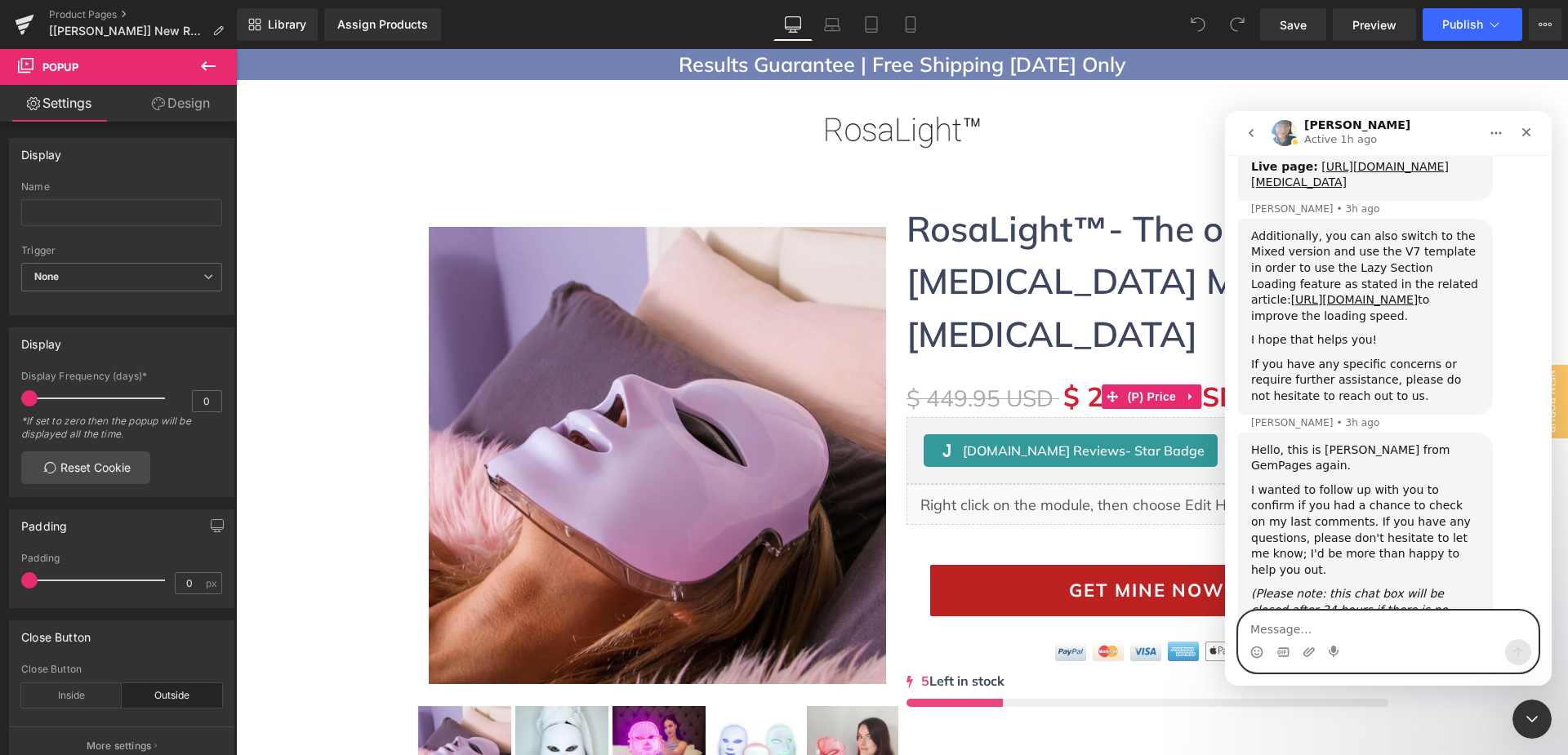
scroll to position [13050, 0]
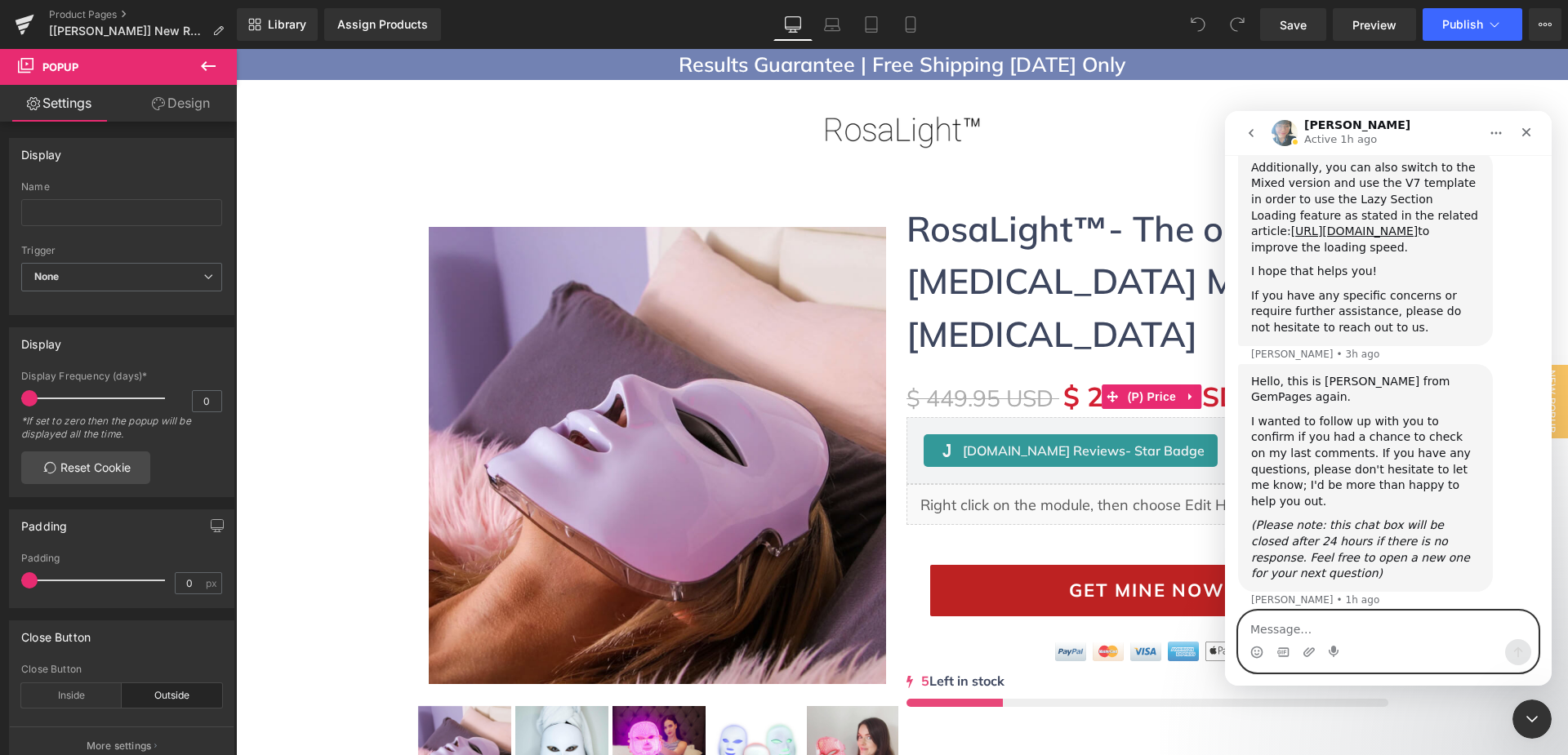
click at [1315, 631] on textarea "Message…" at bounding box center [1388, 625] width 299 height 28
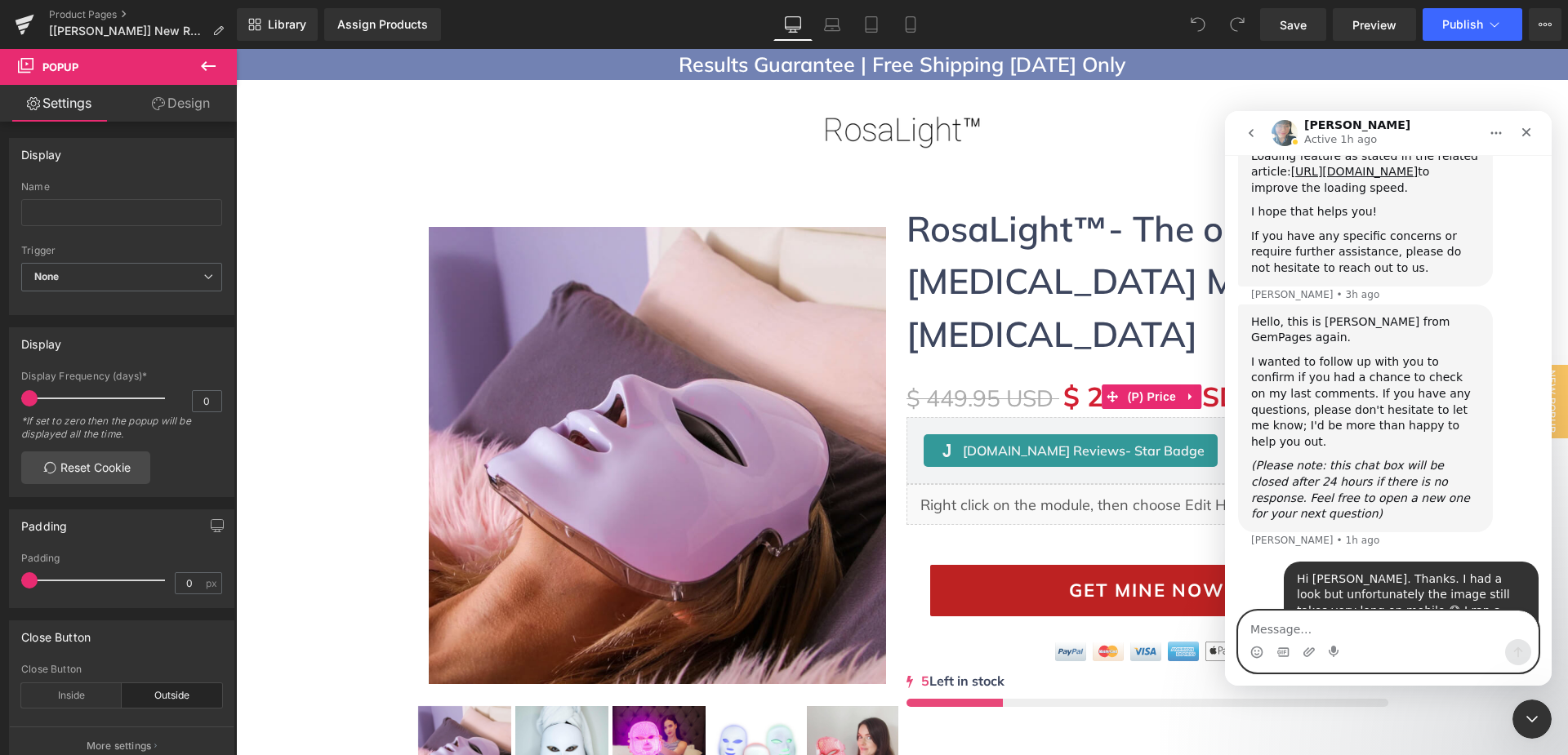
scroll to position [13119, 0]
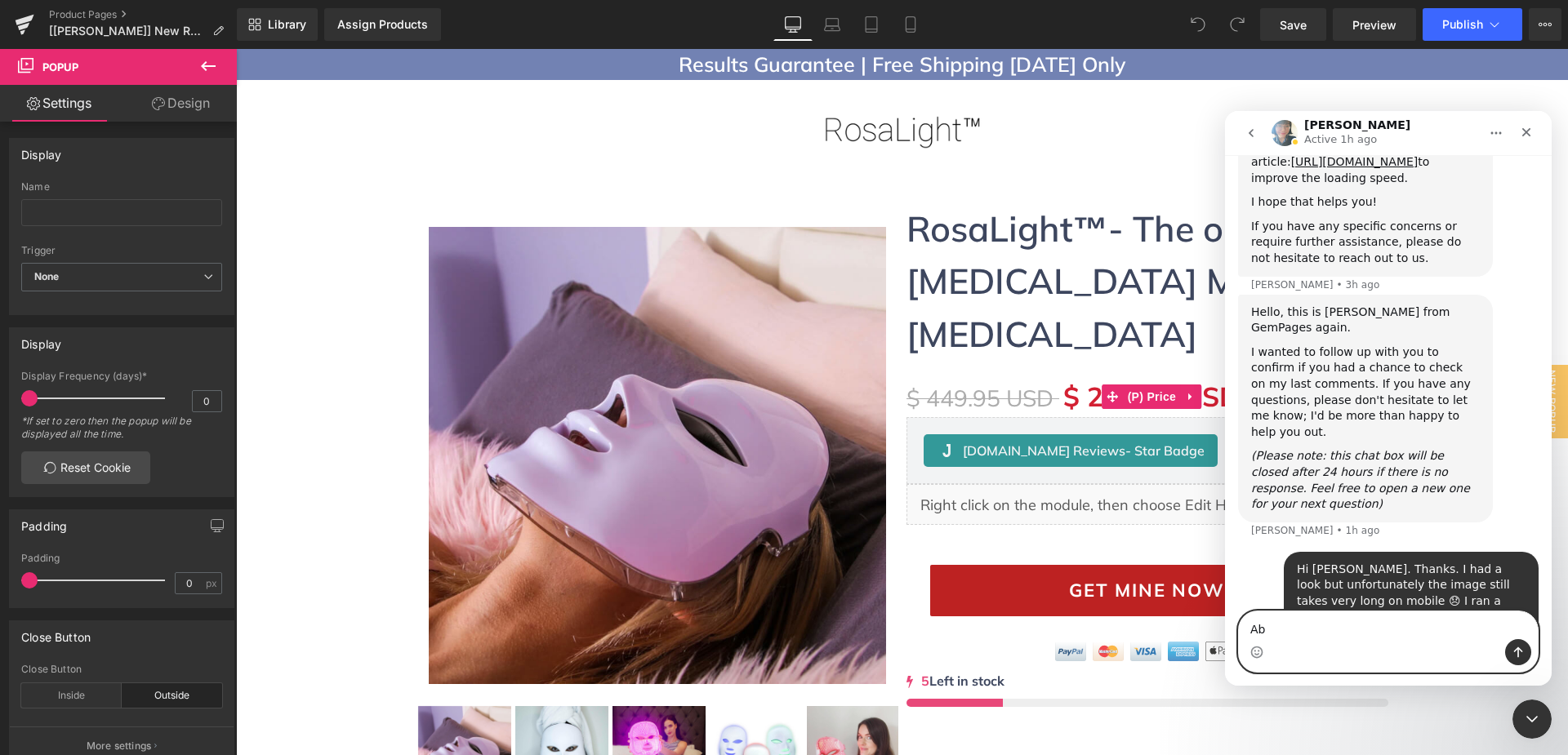
type textarea "A"
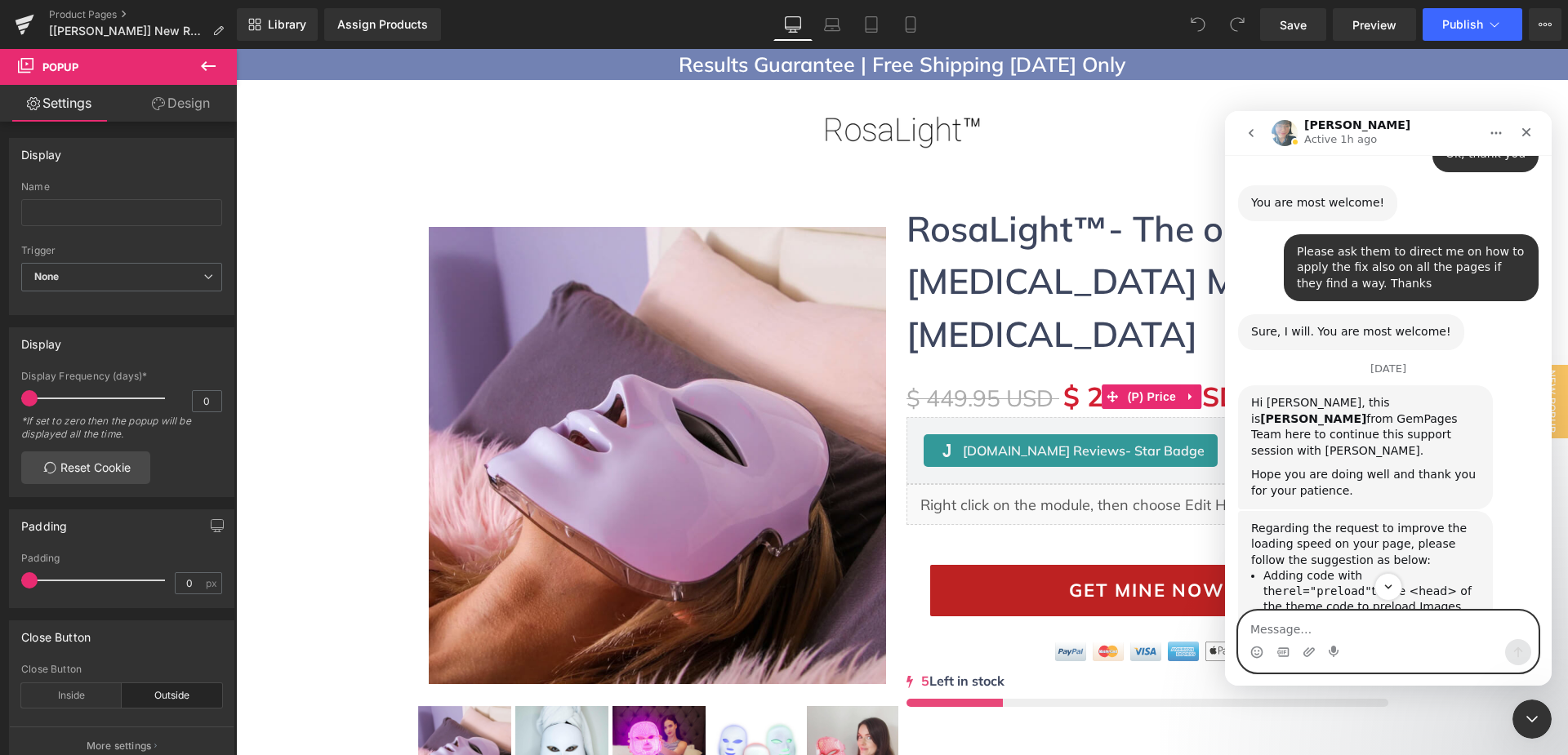
scroll to position [12058, 0]
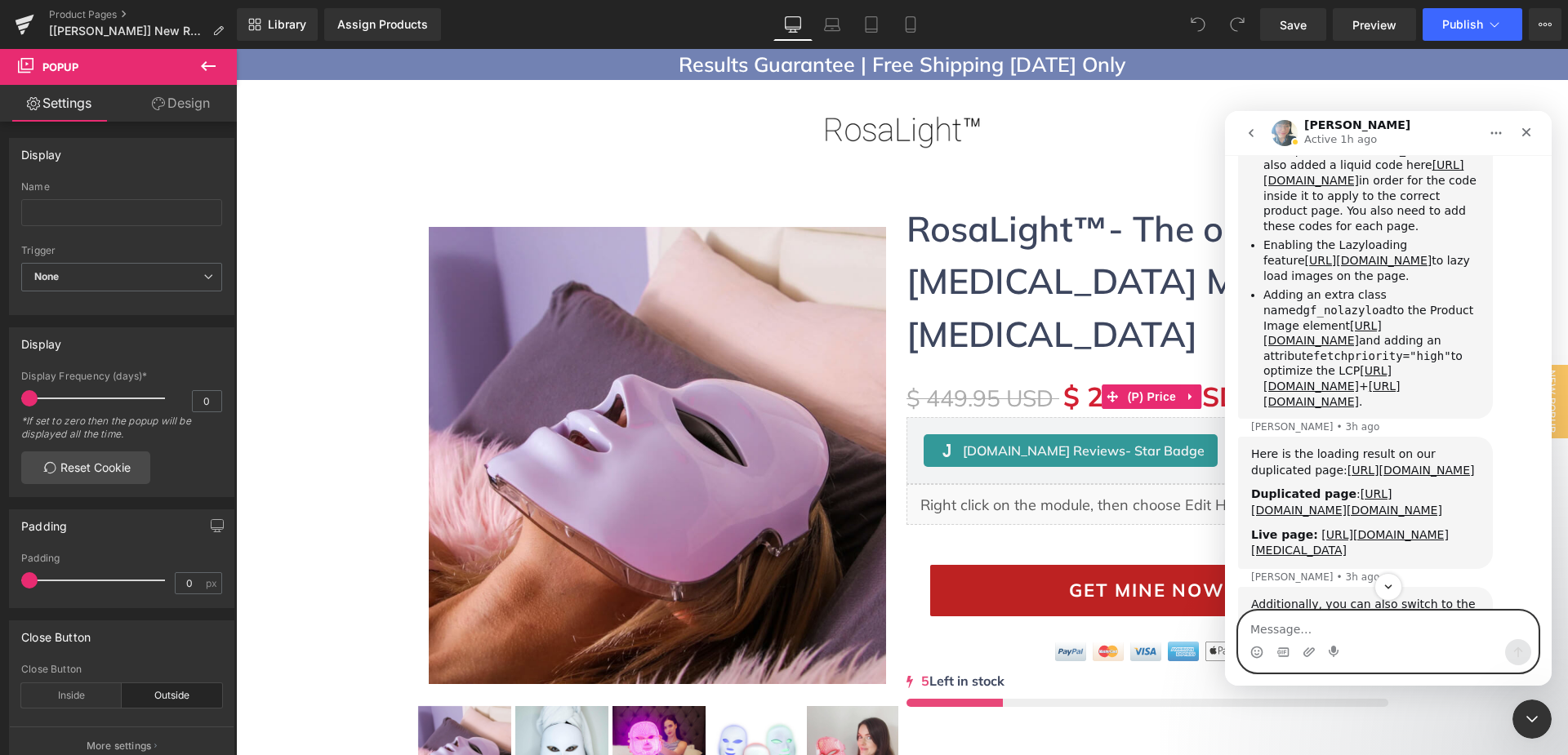
scroll to position [13135, 0]
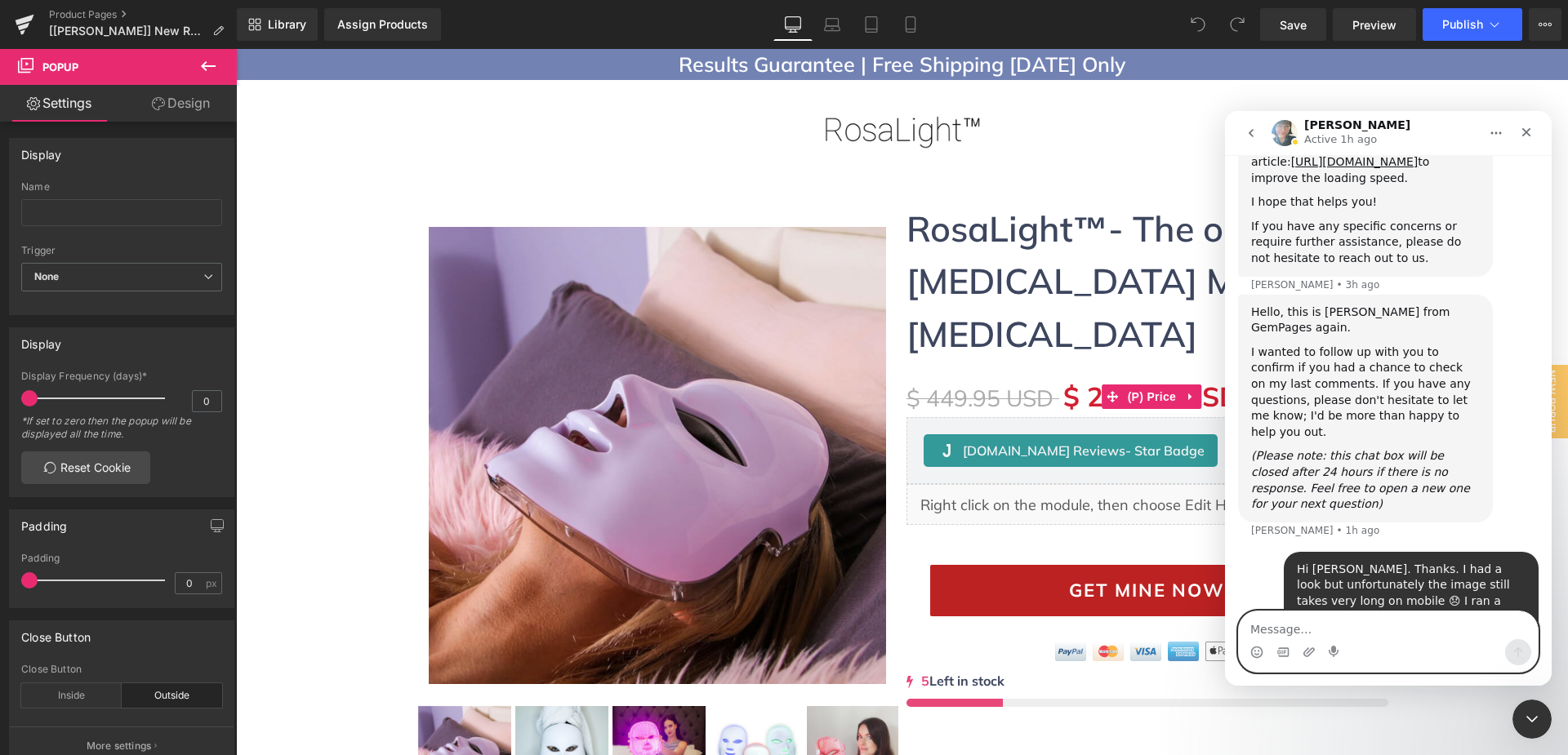
click at [1337, 633] on textarea "Message…" at bounding box center [1388, 625] width 299 height 28
type textarea "A"
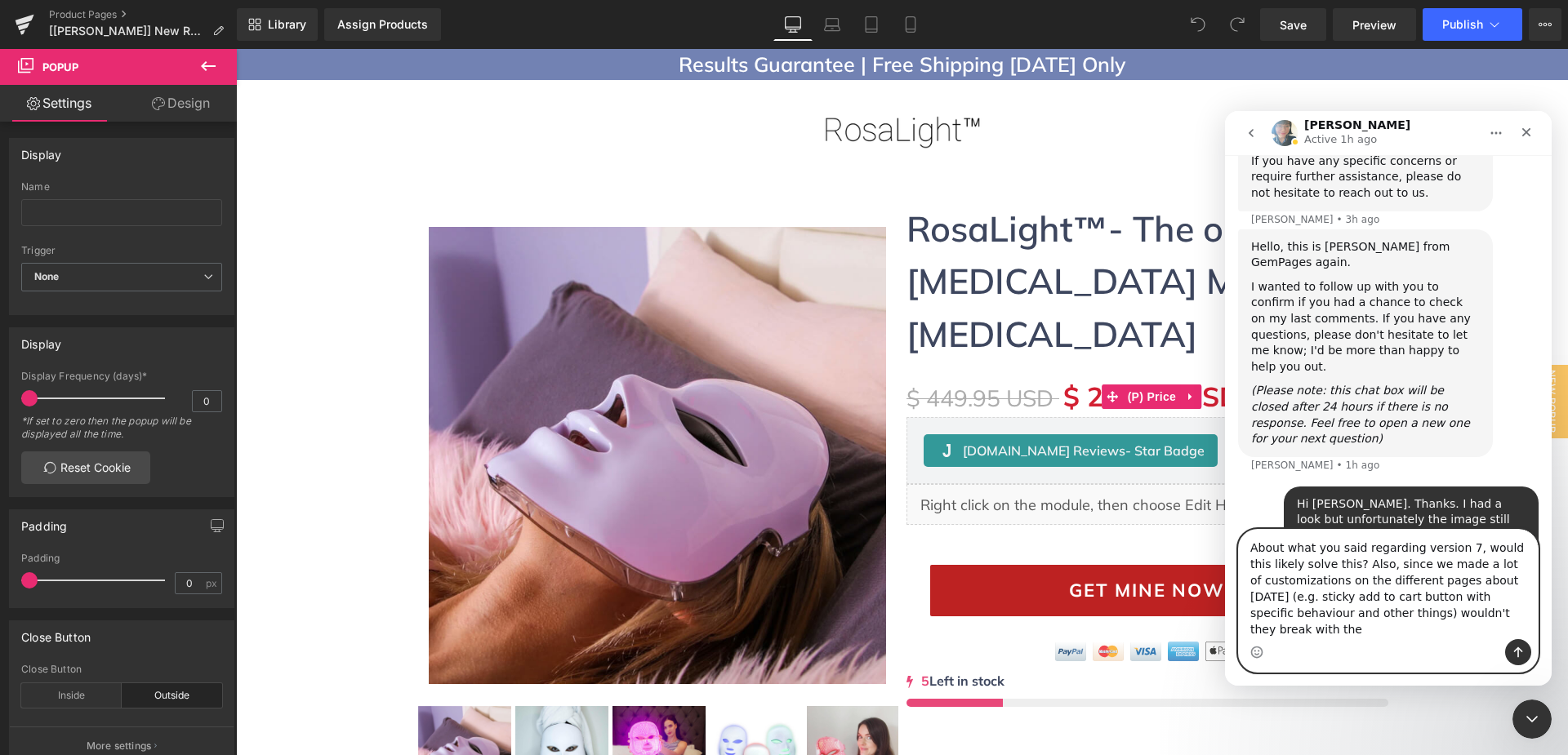
scroll to position [13217, 0]
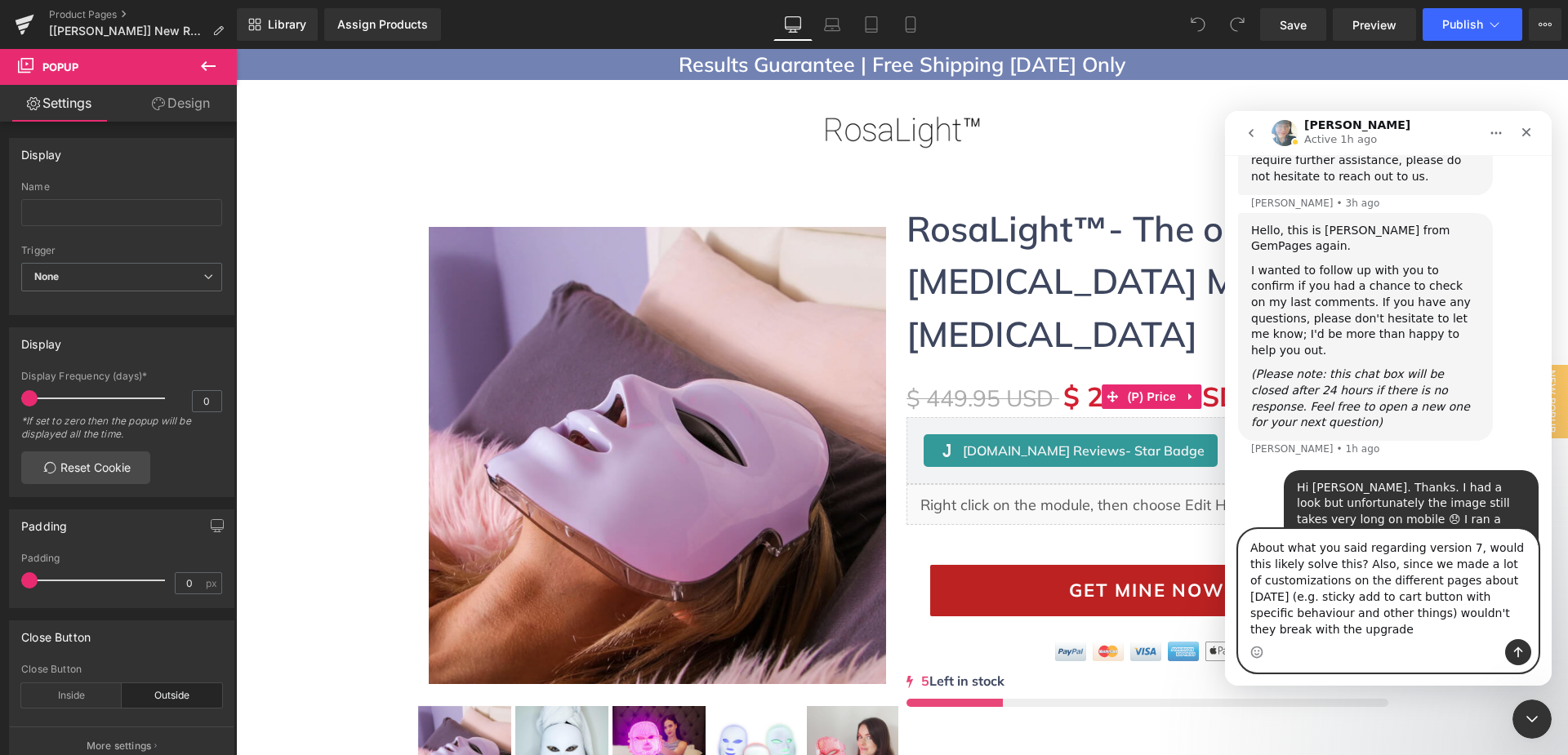
type textarea "About what you said regarding version 7, would this likely solve this? Also, si…"
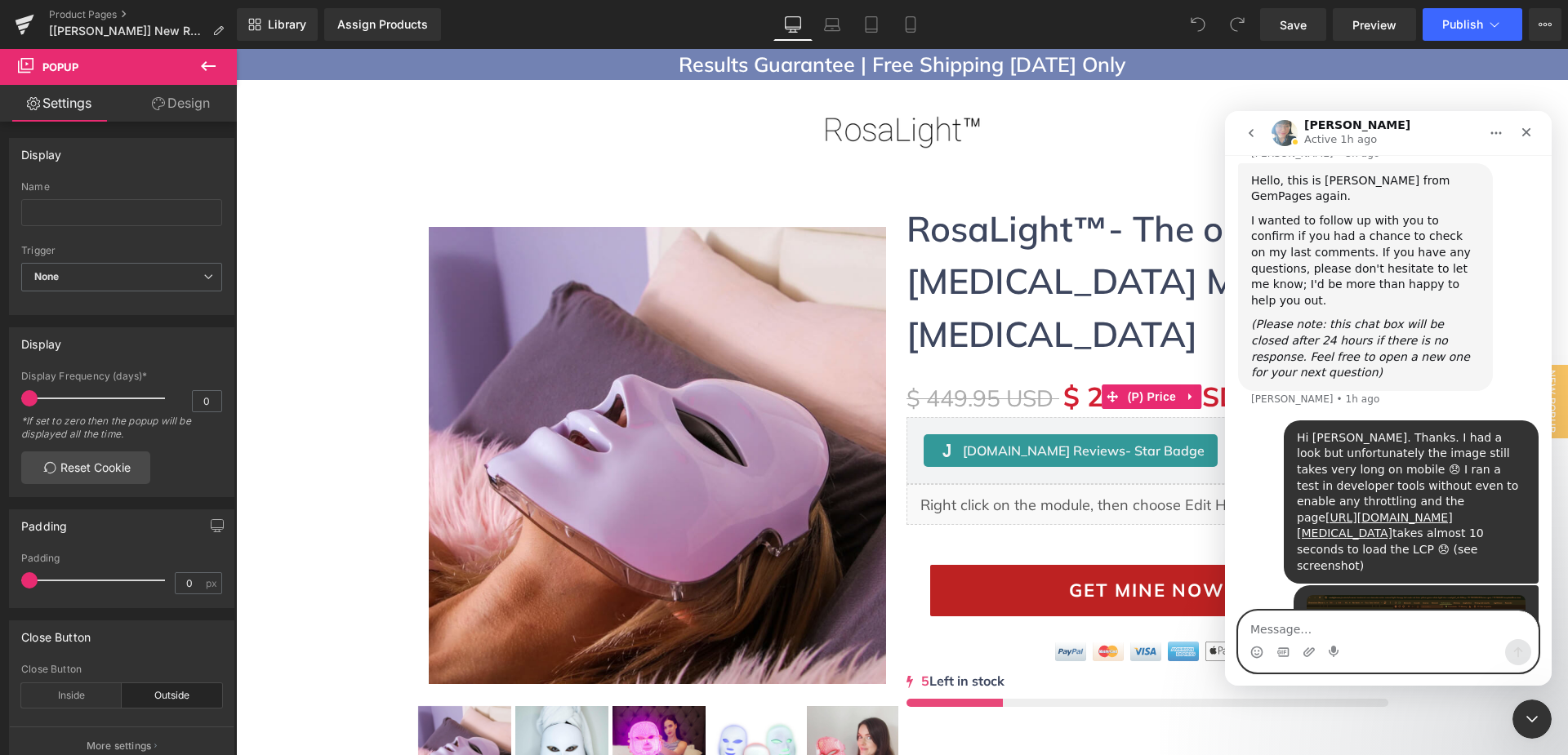
scroll to position [13268, 0]
